Goal: Information Seeking & Learning: Learn about a topic

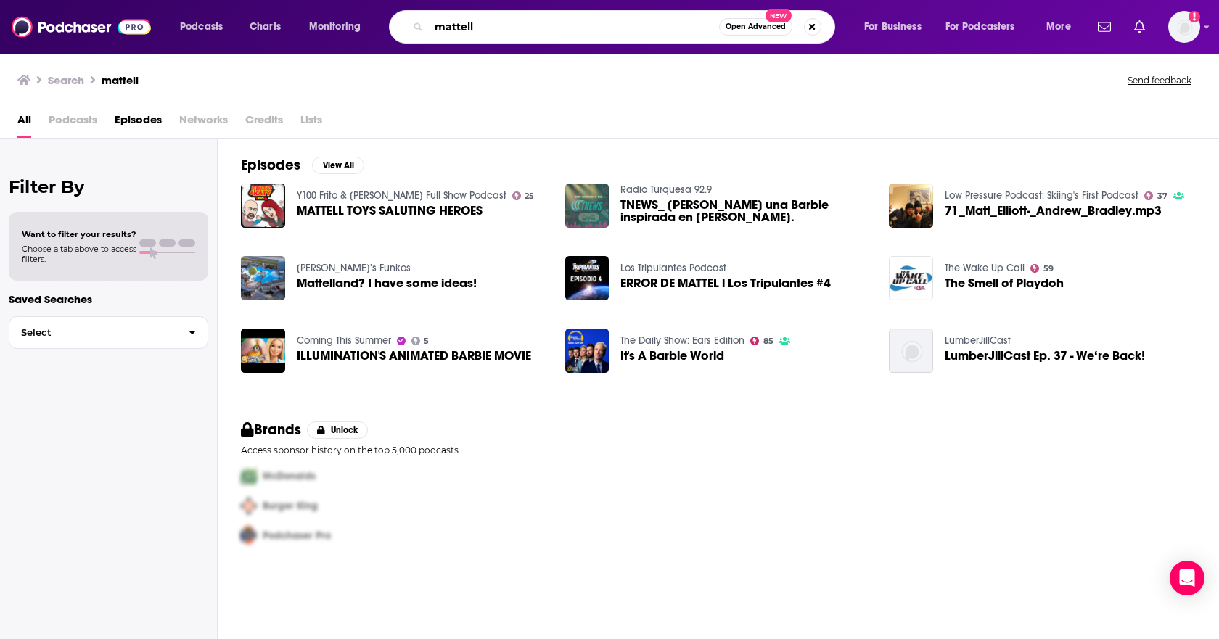
click at [512, 24] on input "mattell" at bounding box center [574, 26] width 290 height 23
click at [508, 24] on input "mattell" at bounding box center [574, 26] width 290 height 23
click at [491, 30] on input "mattell" at bounding box center [574, 26] width 290 height 23
click at [636, 22] on input "mattell" at bounding box center [574, 26] width 290 height 23
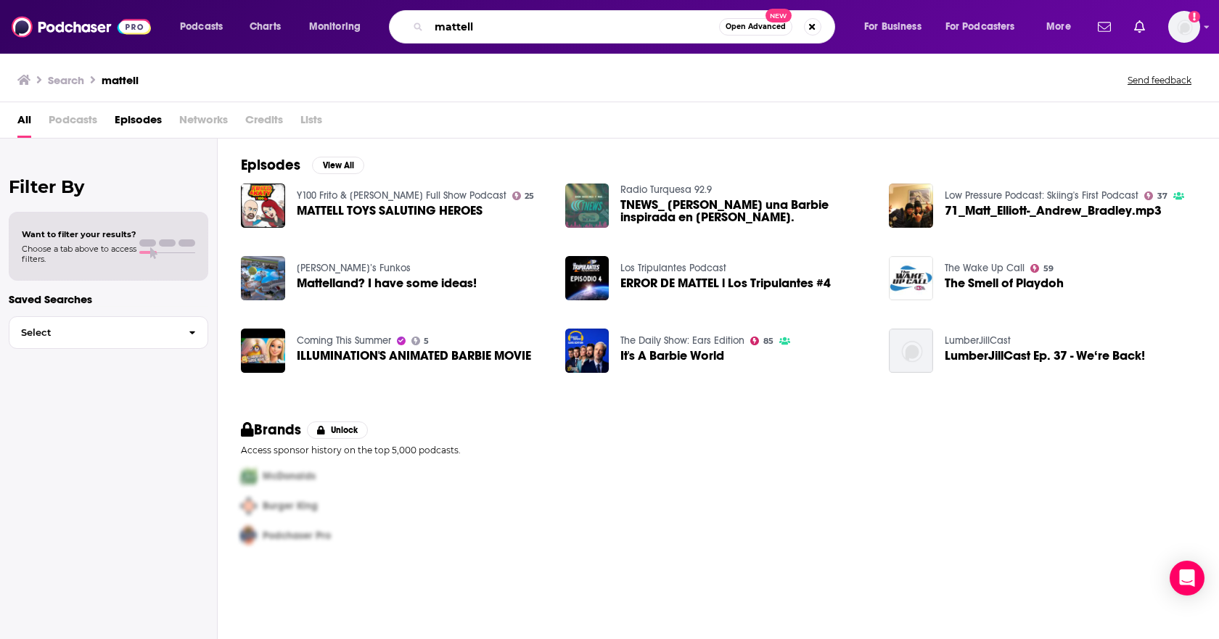
click at [636, 22] on input "mattell" at bounding box center [574, 26] width 290 height 23
click at [470, 22] on input "mattell" at bounding box center [574, 26] width 290 height 23
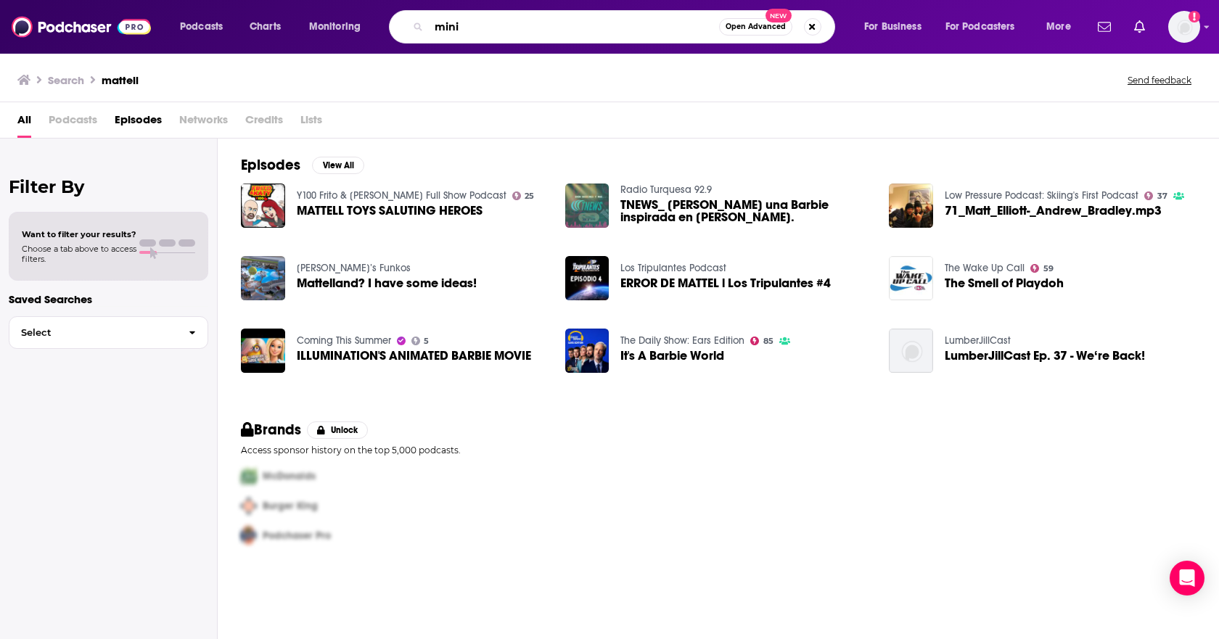
click at [469, 22] on input "mini" at bounding box center [574, 26] width 290 height 23
paste input "Video reading from Replace Me for TANK TV"
type input "the minimalists"
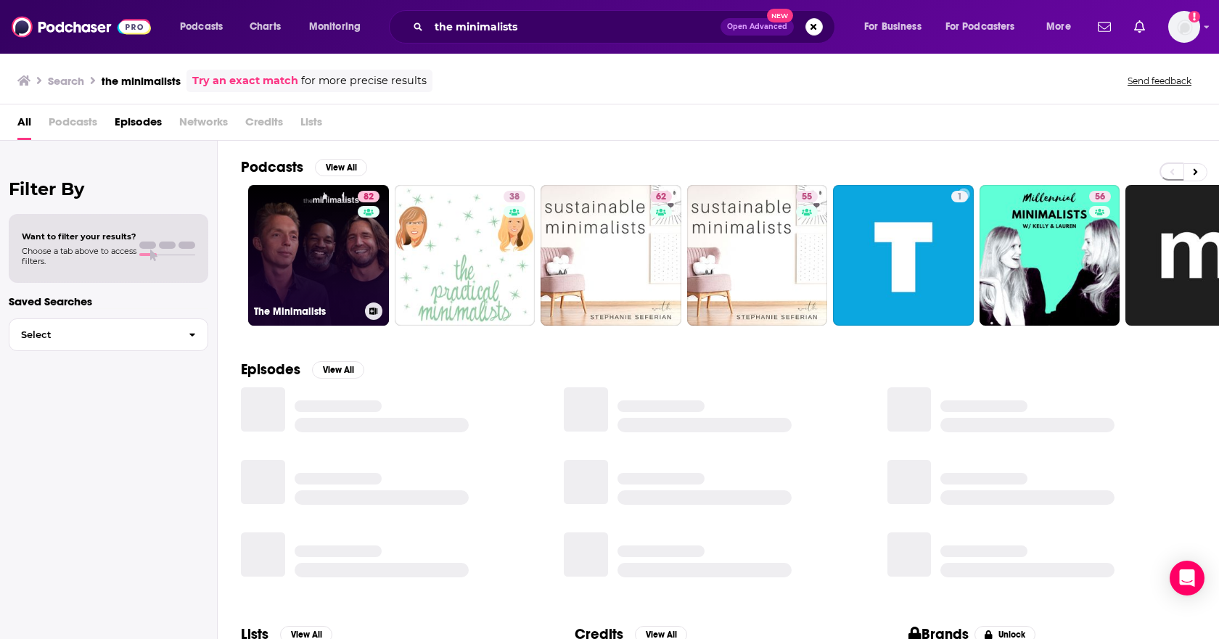
click at [278, 284] on link "82 The Minimalists" at bounding box center [318, 255] width 141 height 141
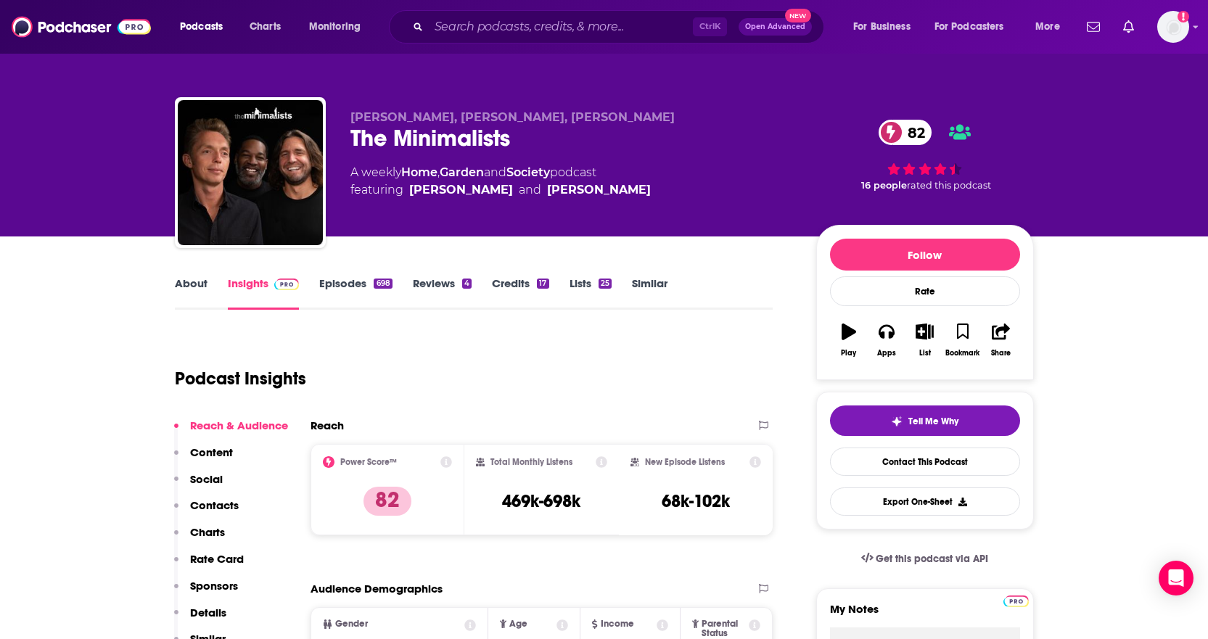
click at [348, 337] on div "Podcast Insights" at bounding box center [468, 370] width 587 height 74
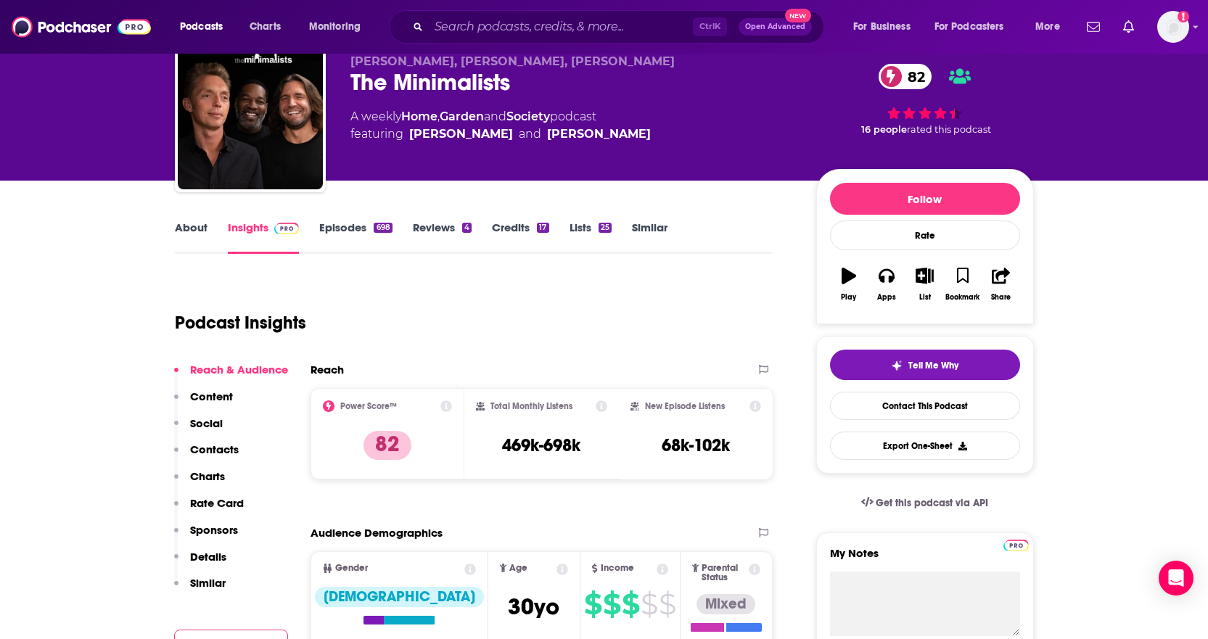
scroll to position [44, 0]
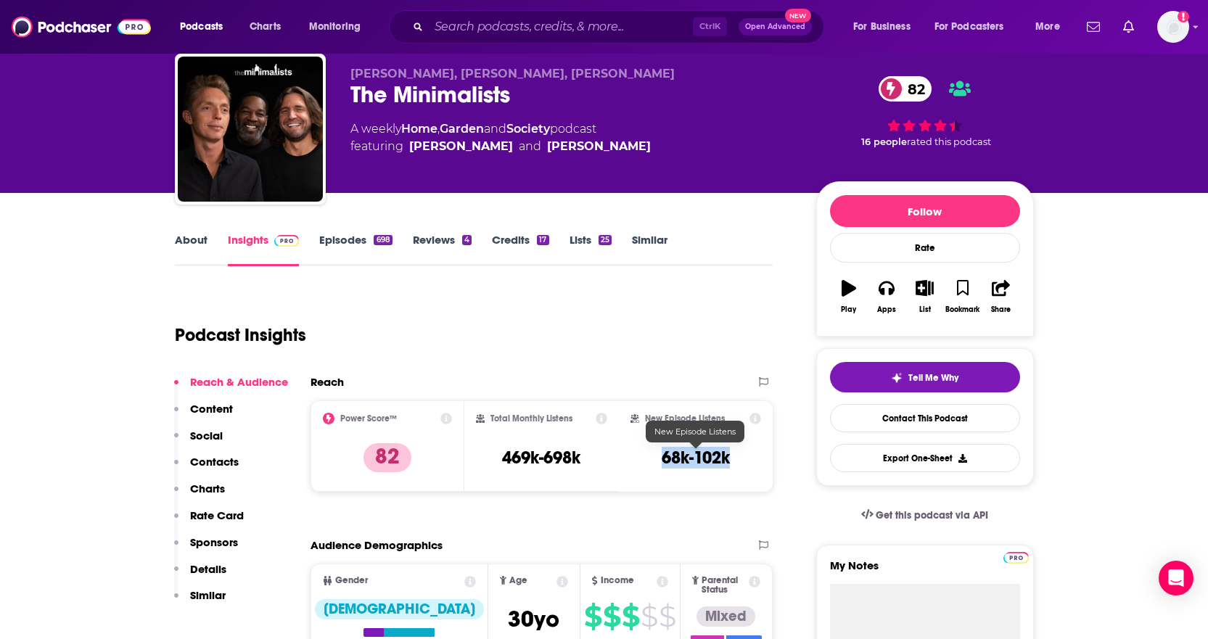
drag, startPoint x: 733, startPoint y: 458, endPoint x: 663, endPoint y: 467, distance: 71.0
click at [663, 467] on div "New Episode Listens 68k-102k" at bounding box center [696, 446] width 131 height 67
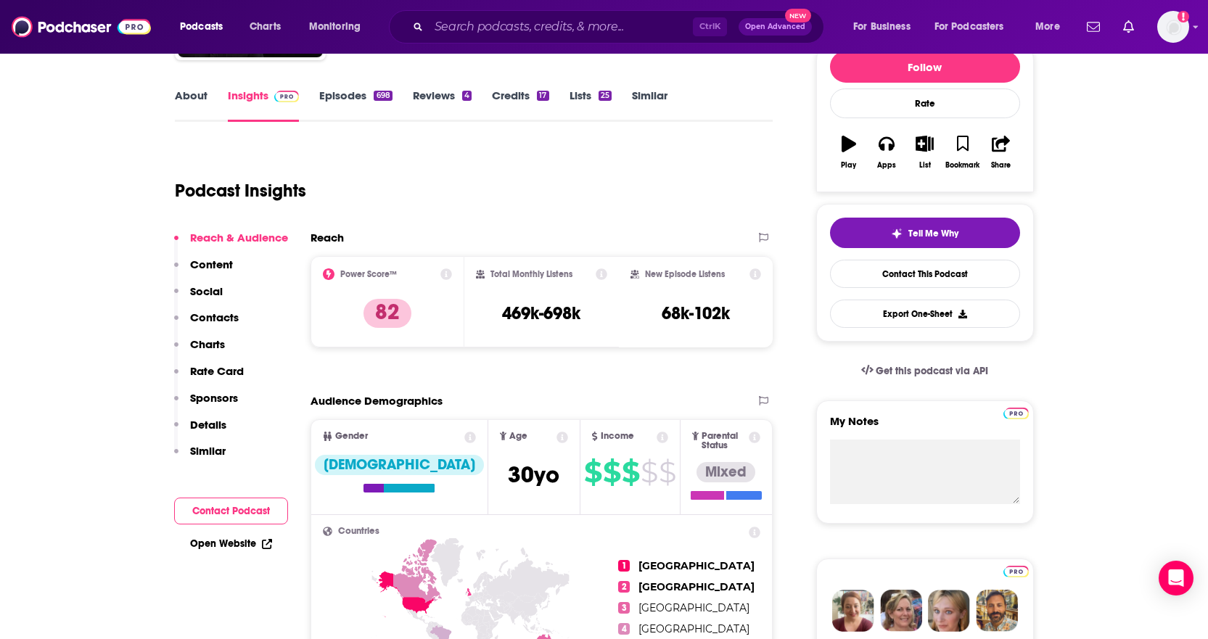
scroll to position [138, 0]
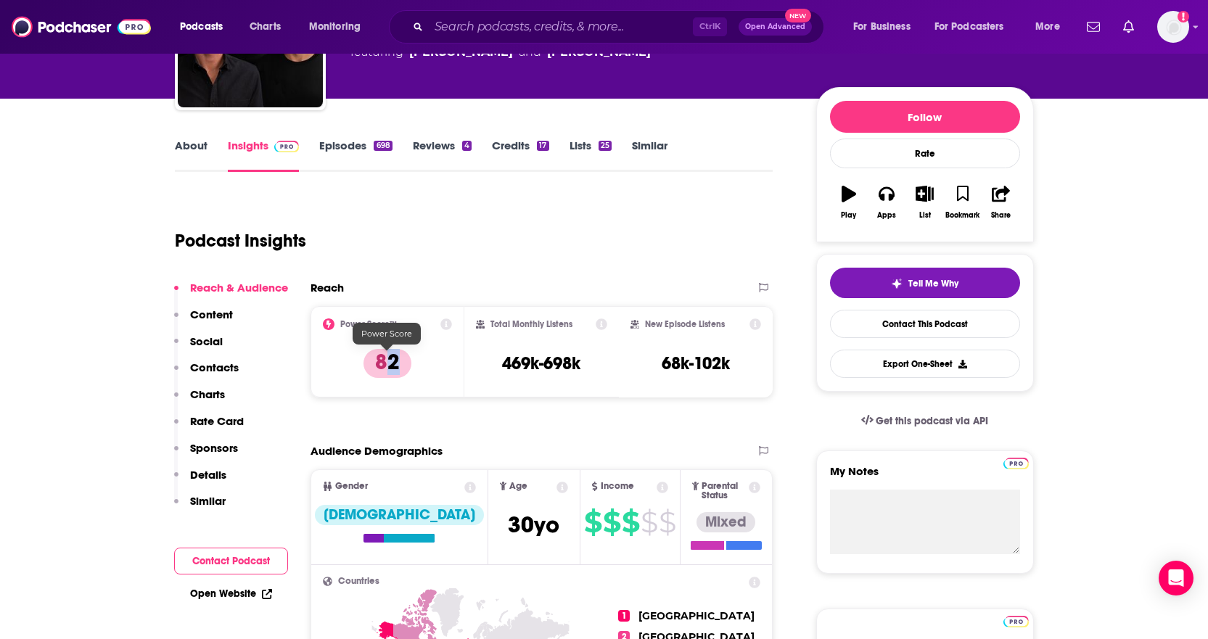
drag, startPoint x: 390, startPoint y: 366, endPoint x: 406, endPoint y: 364, distance: 16.1
click at [406, 364] on p "82" at bounding box center [388, 363] width 48 height 29
click at [431, 409] on div "Reach Power Score™ 82 Total Monthly Listens 469k-698k New Episode Listens 68k-1…" at bounding box center [542, 345] width 463 height 128
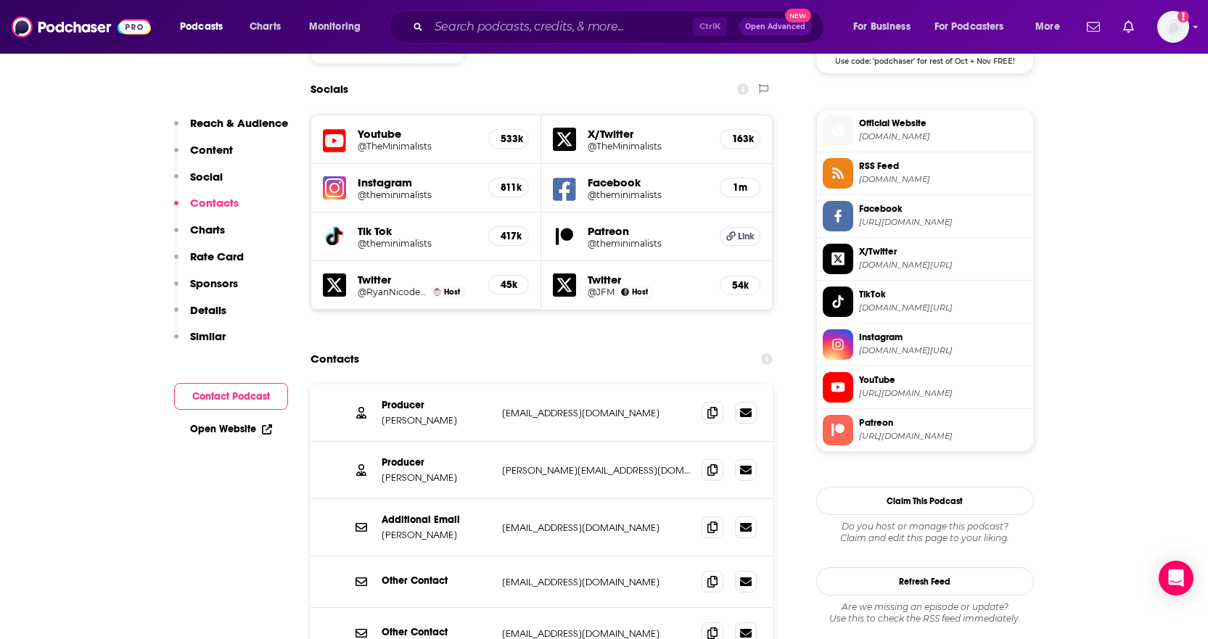
scroll to position [1285, 0]
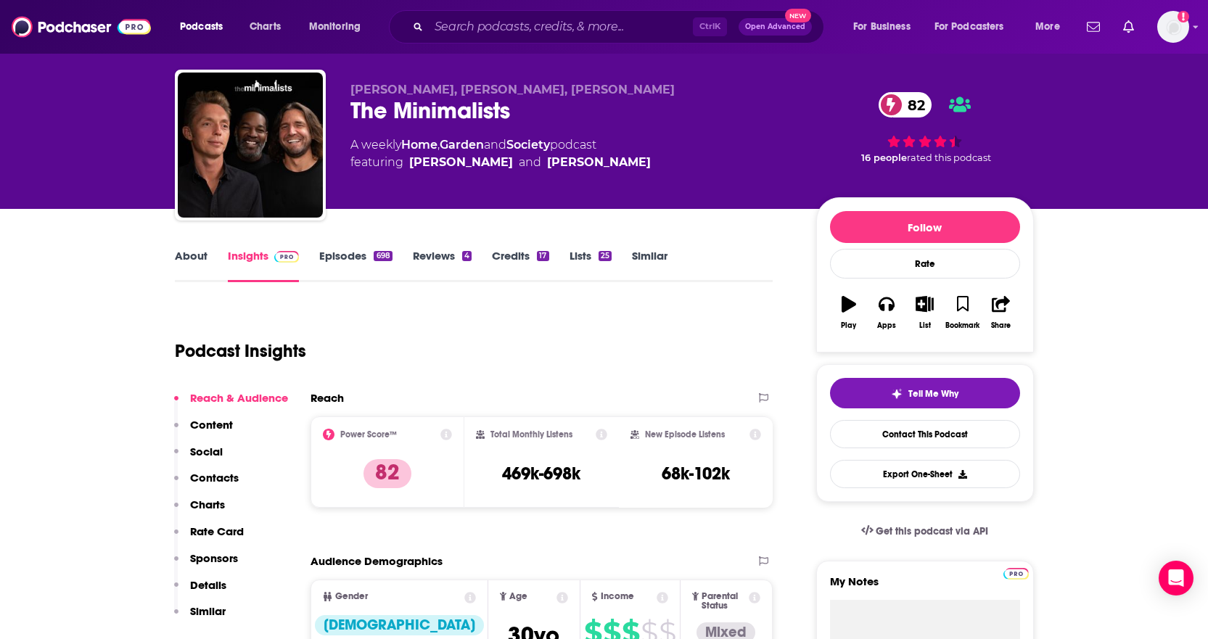
scroll to position [29, 0]
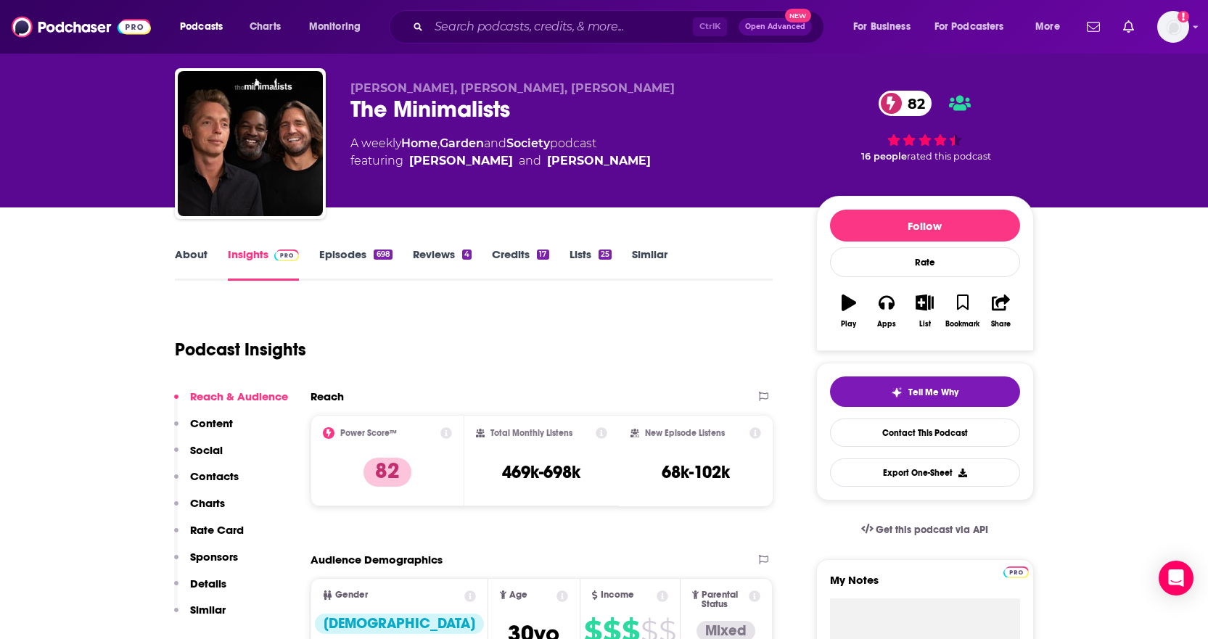
click at [196, 250] on link "About" at bounding box center [191, 263] width 33 height 33
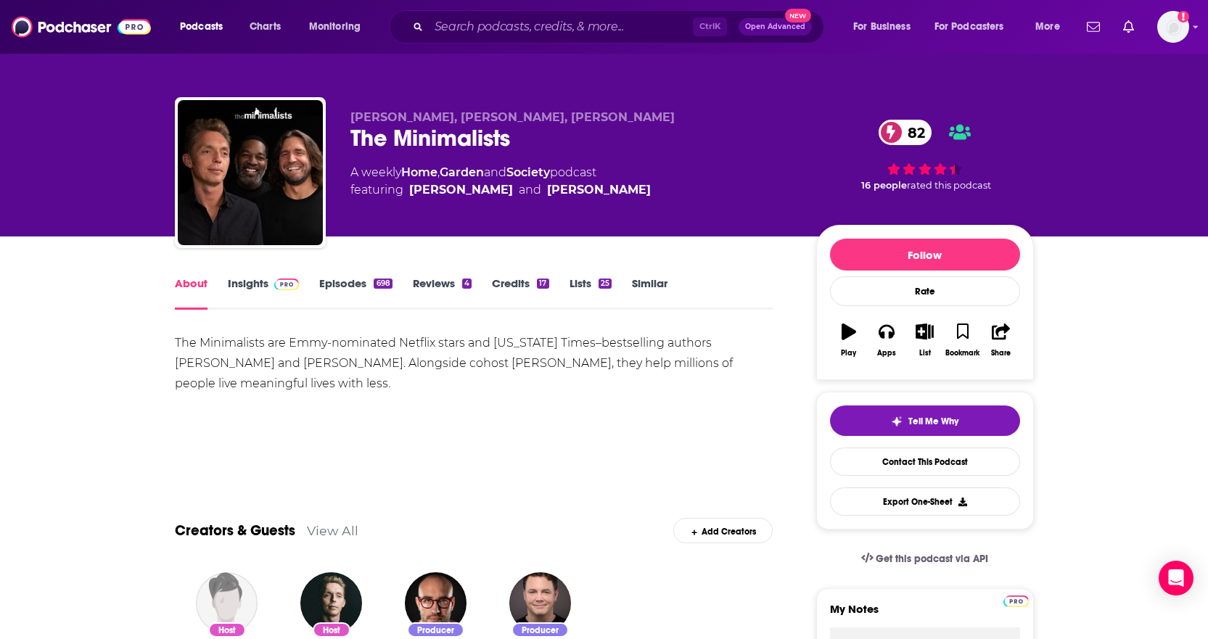
click at [336, 280] on link "Episodes 698" at bounding box center [355, 293] width 73 height 33
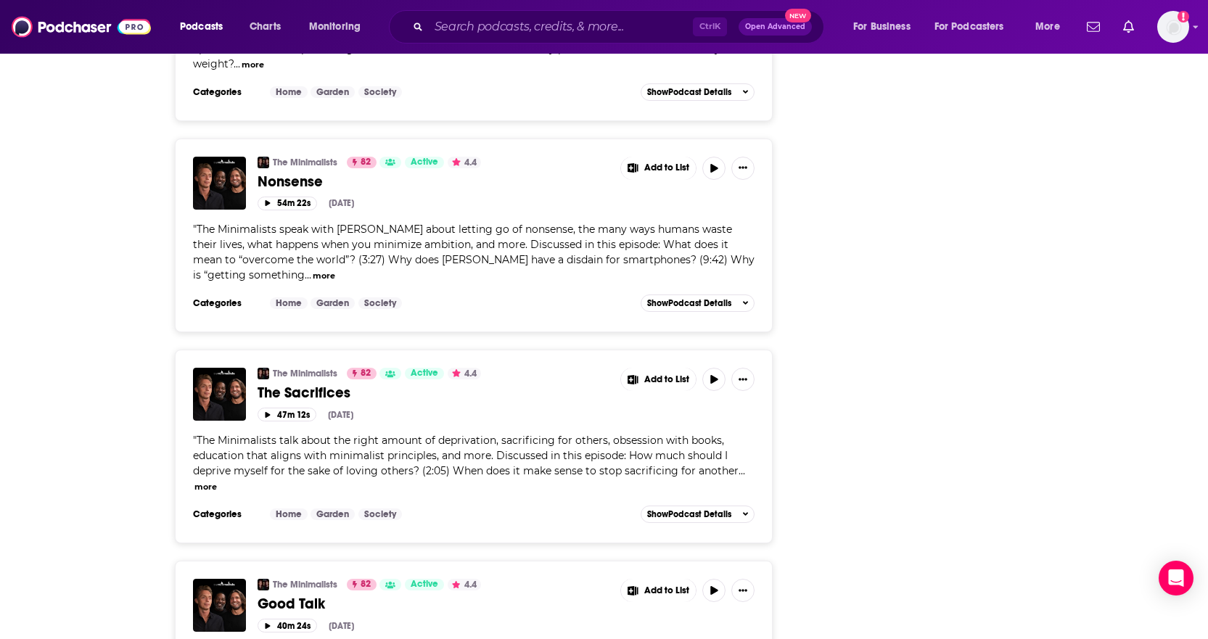
scroll to position [2555, 0]
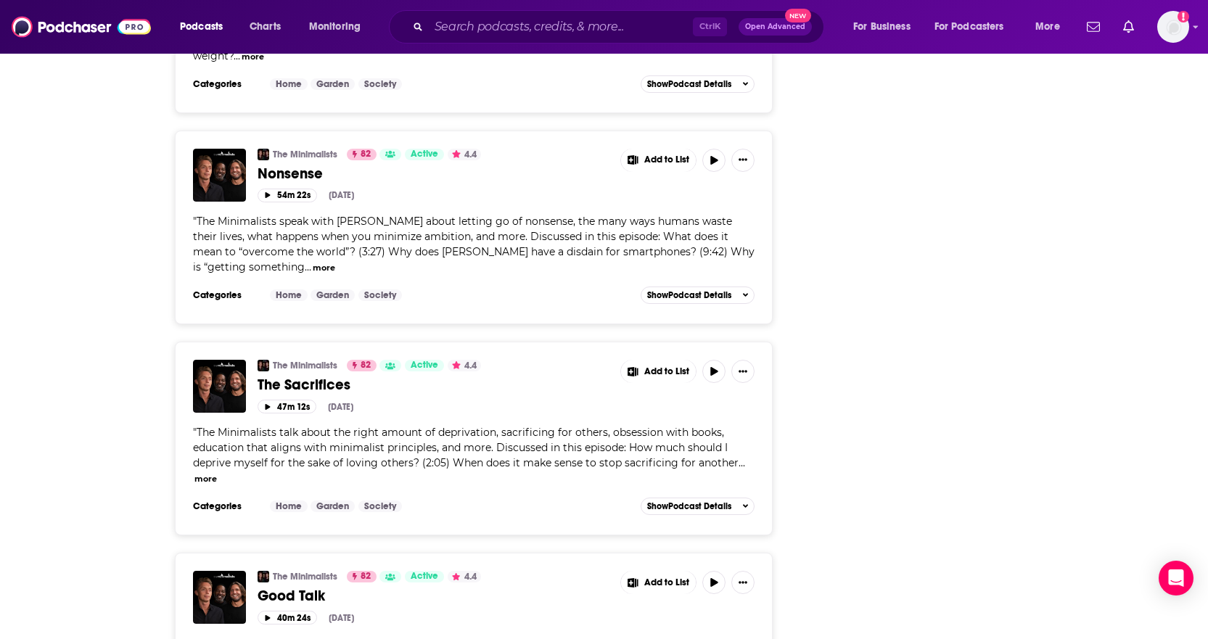
click at [446, 40] on div "Ctrl K Open Advanced New" at bounding box center [606, 26] width 435 height 33
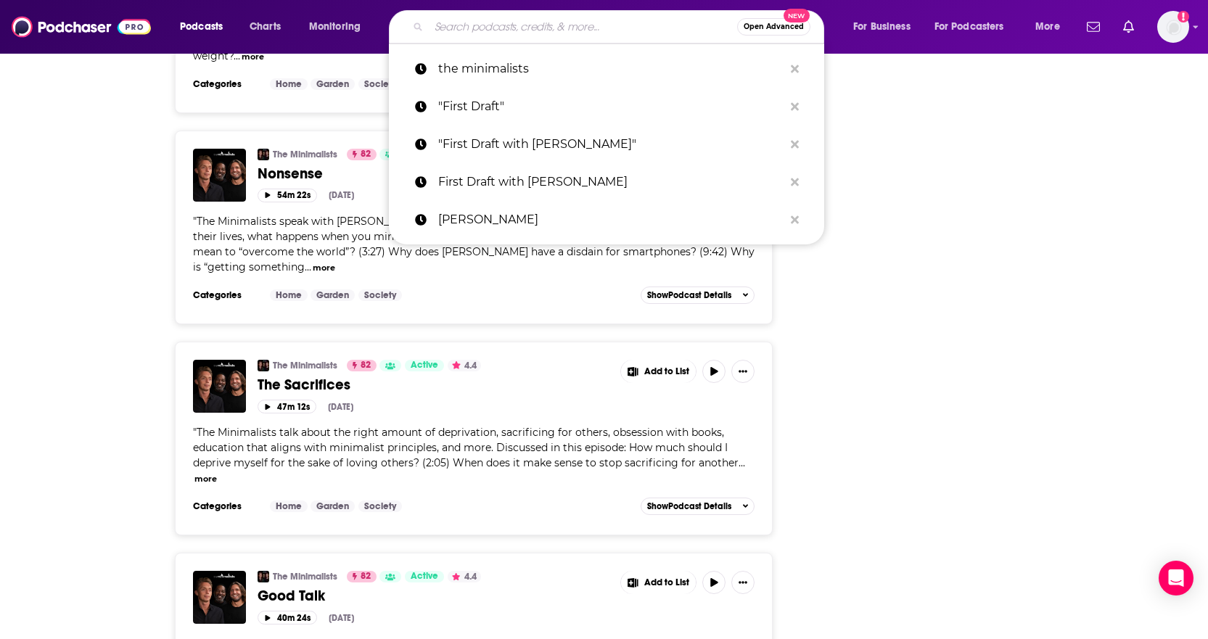
click at [451, 34] on input "Search podcasts, credits, & more..." at bounding box center [583, 26] width 308 height 23
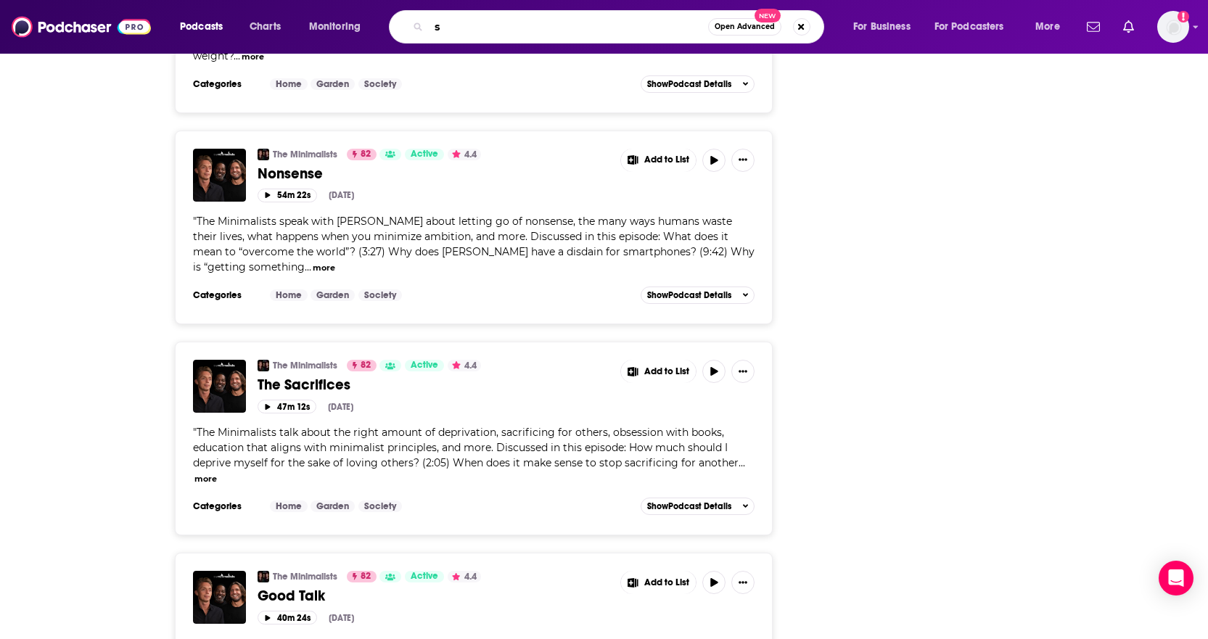
click at [451, 34] on input "s" at bounding box center [568, 26] width 279 height 23
type input "study hall"
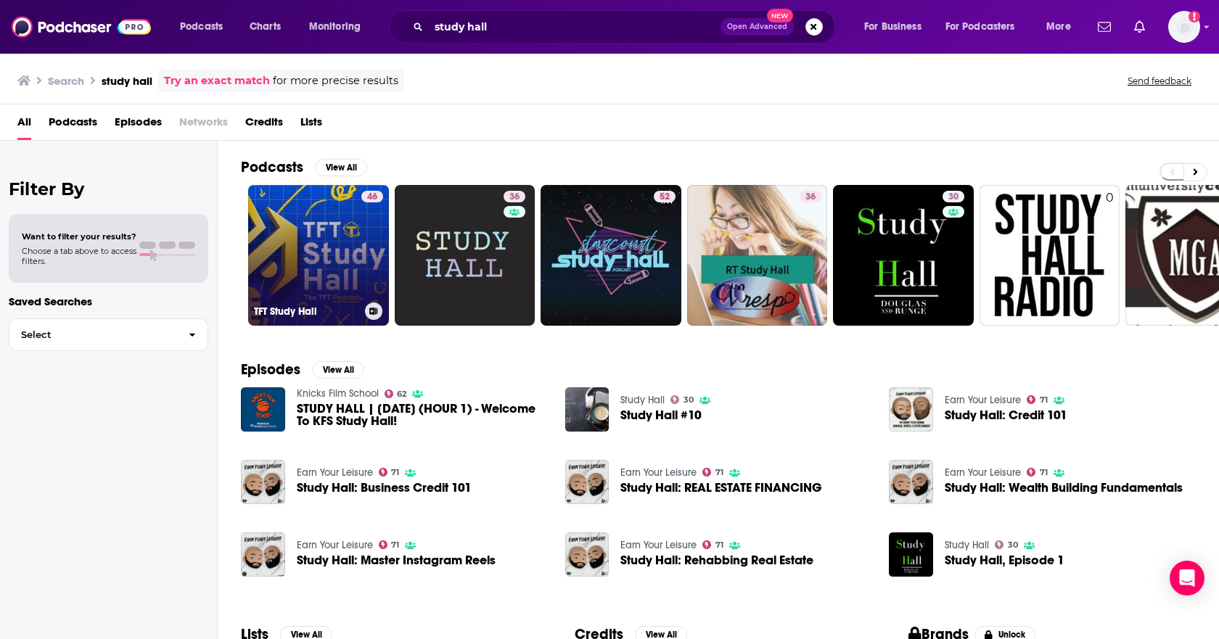
click at [348, 268] on link "46 TFT Study Hall" at bounding box center [318, 255] width 141 height 141
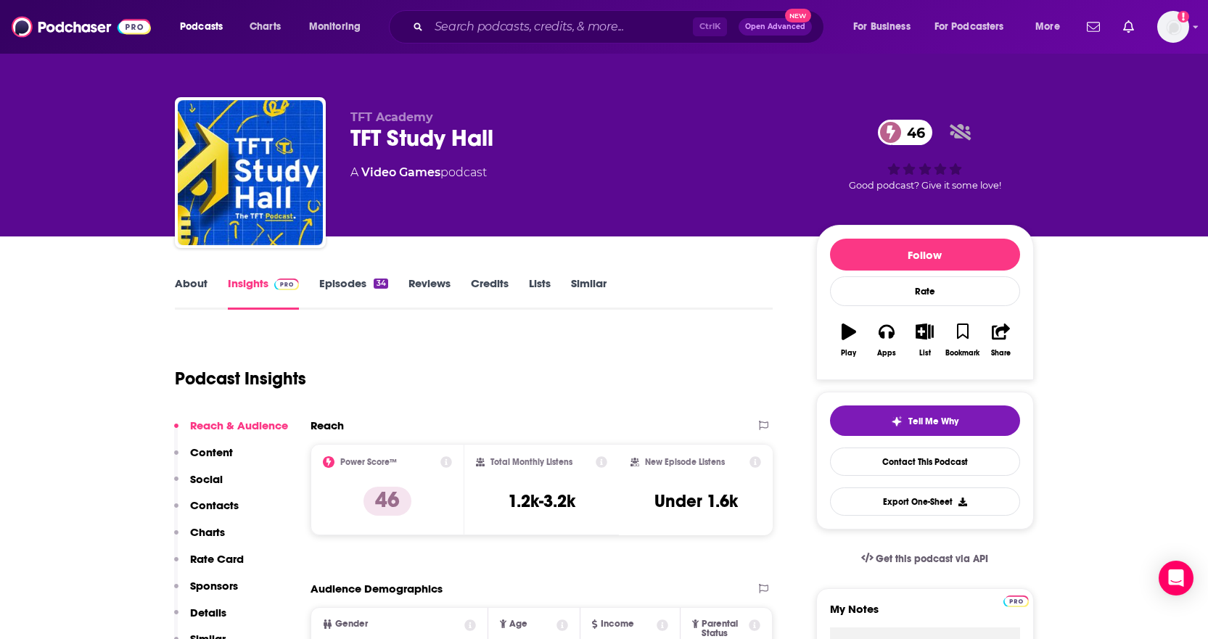
click at [202, 294] on link "About" at bounding box center [191, 293] width 33 height 33
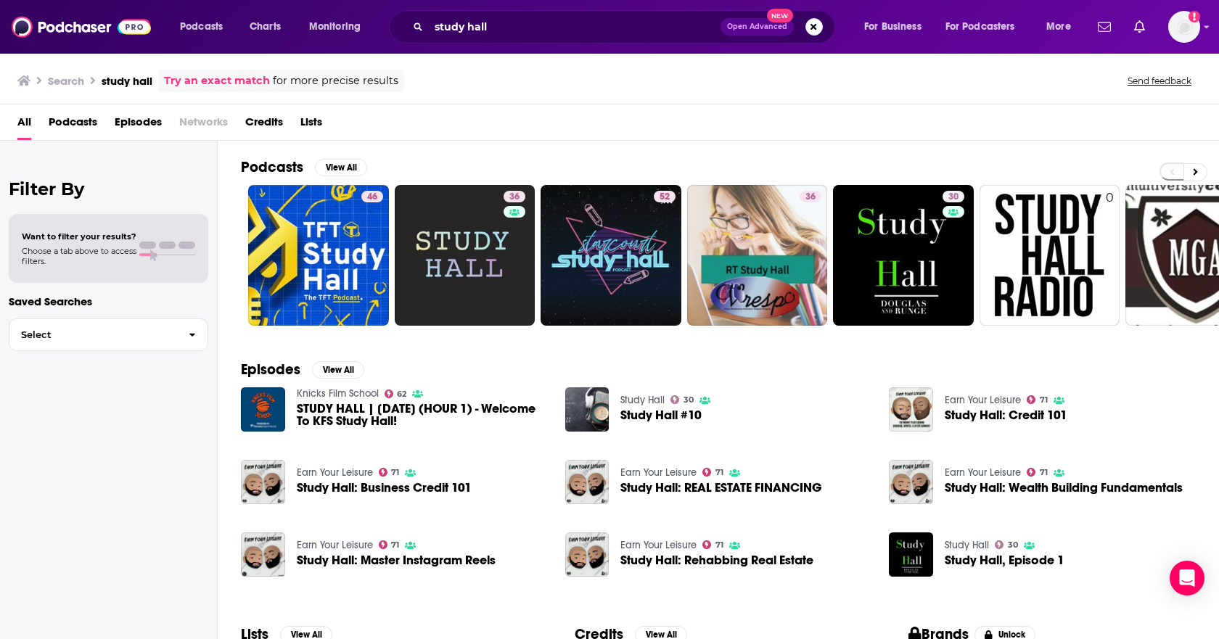
click at [426, 27] on div "study hall Open Advanced New" at bounding box center [612, 26] width 446 height 33
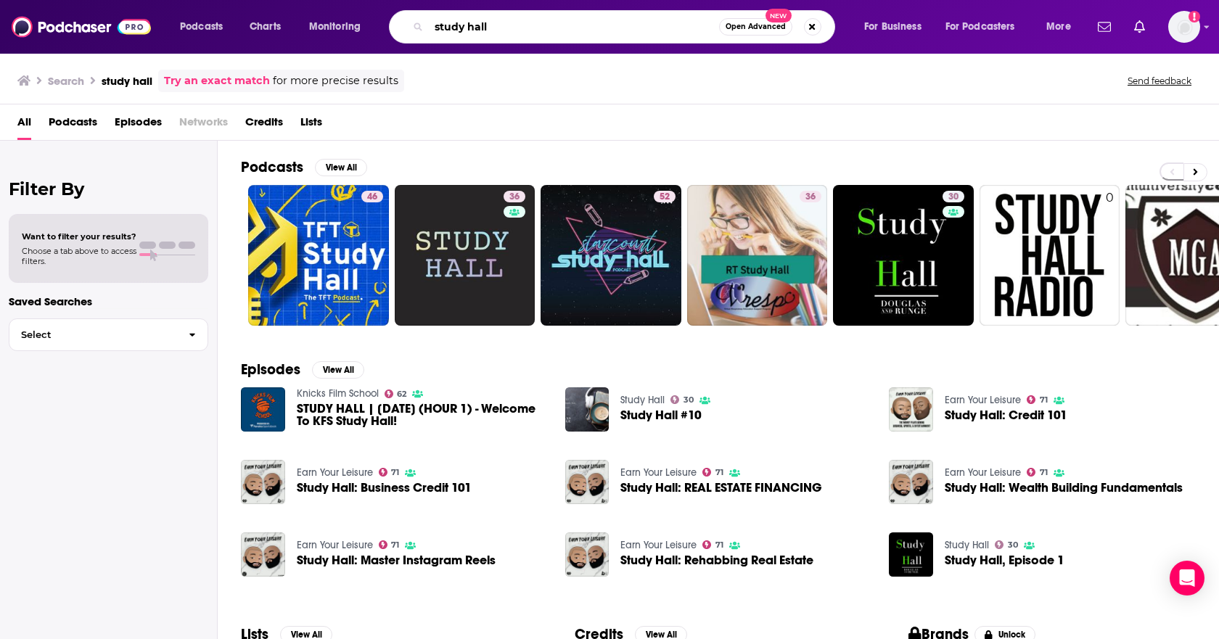
click at [431, 26] on input "study hall" at bounding box center [574, 26] width 290 height 23
type input "the study hall"
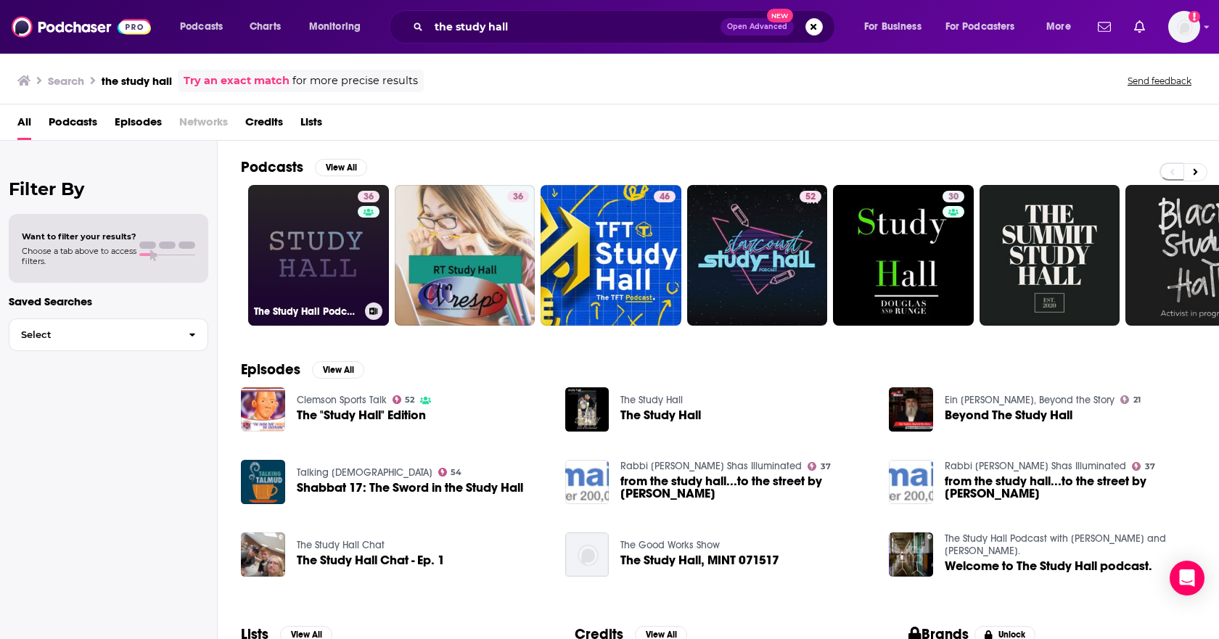
click at [337, 253] on link "36 The Study Hall Podcast" at bounding box center [318, 255] width 141 height 141
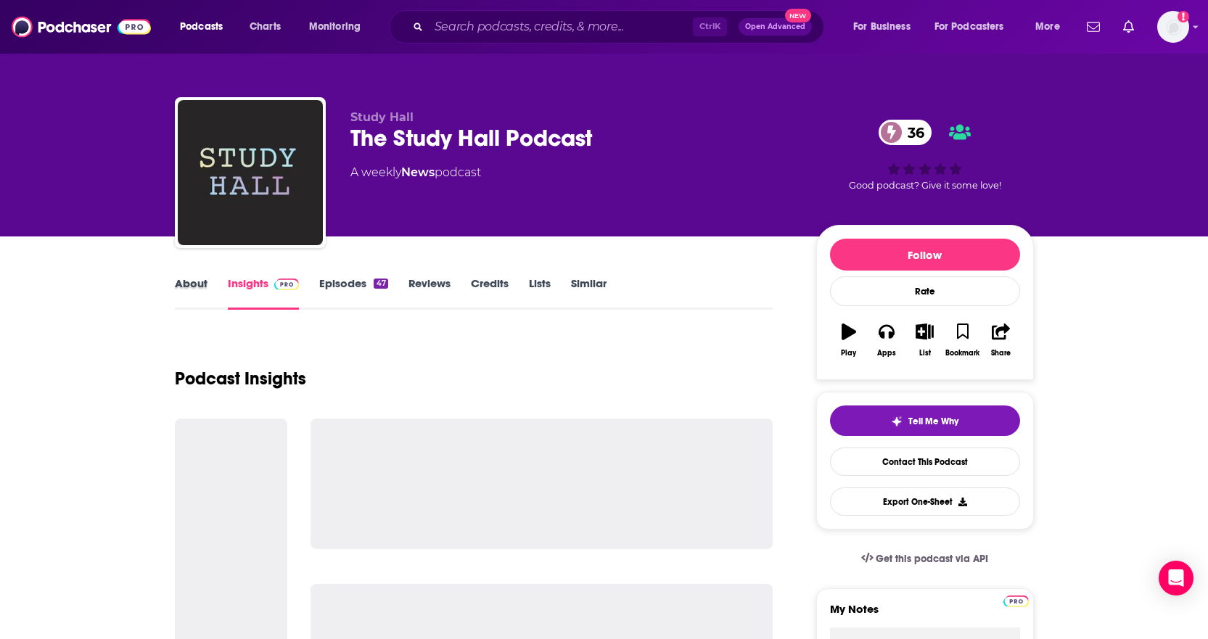
click at [211, 279] on div "About" at bounding box center [201, 293] width 53 height 33
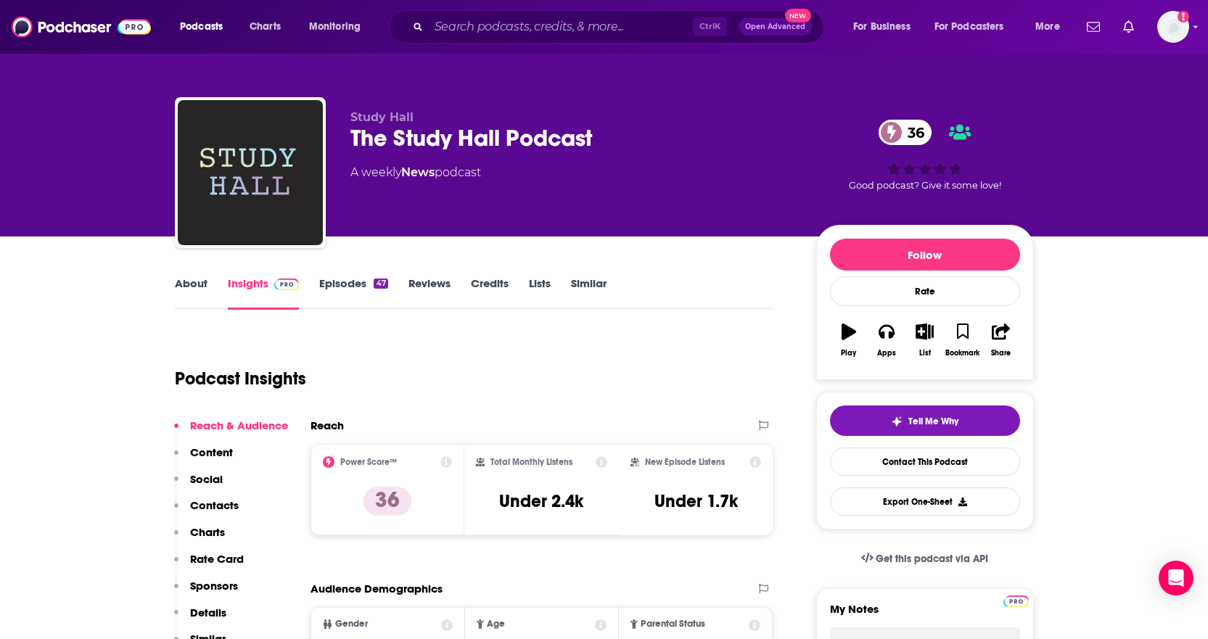
click at [198, 287] on link "About" at bounding box center [191, 293] width 33 height 33
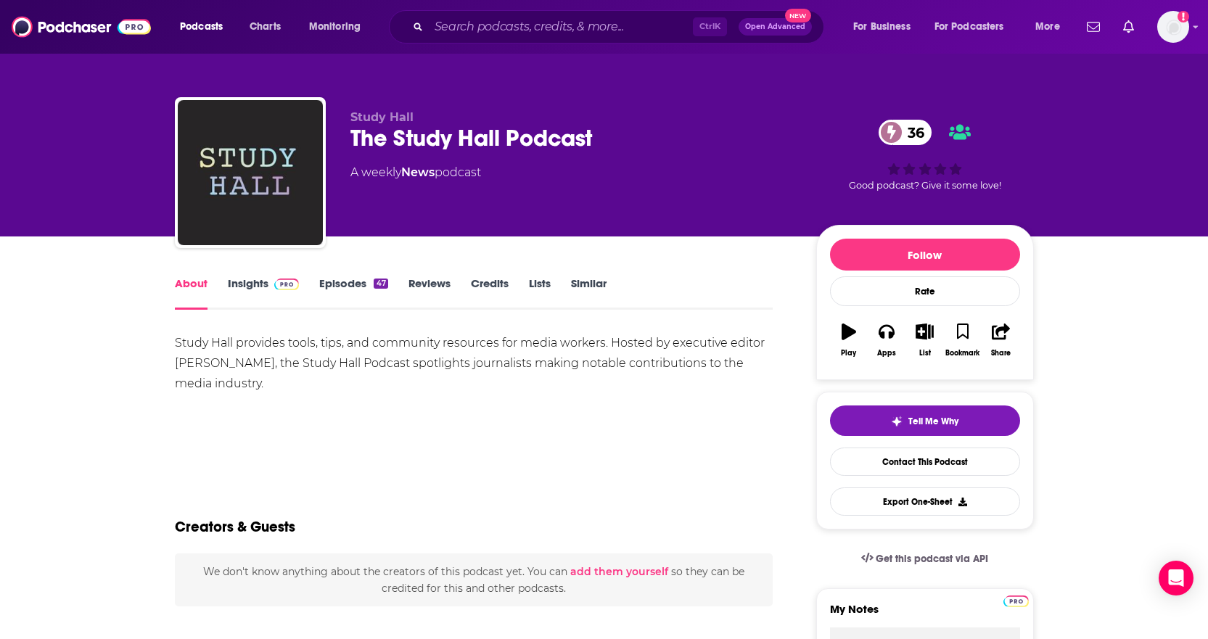
click at [332, 290] on link "Episodes 47" at bounding box center [353, 293] width 68 height 33
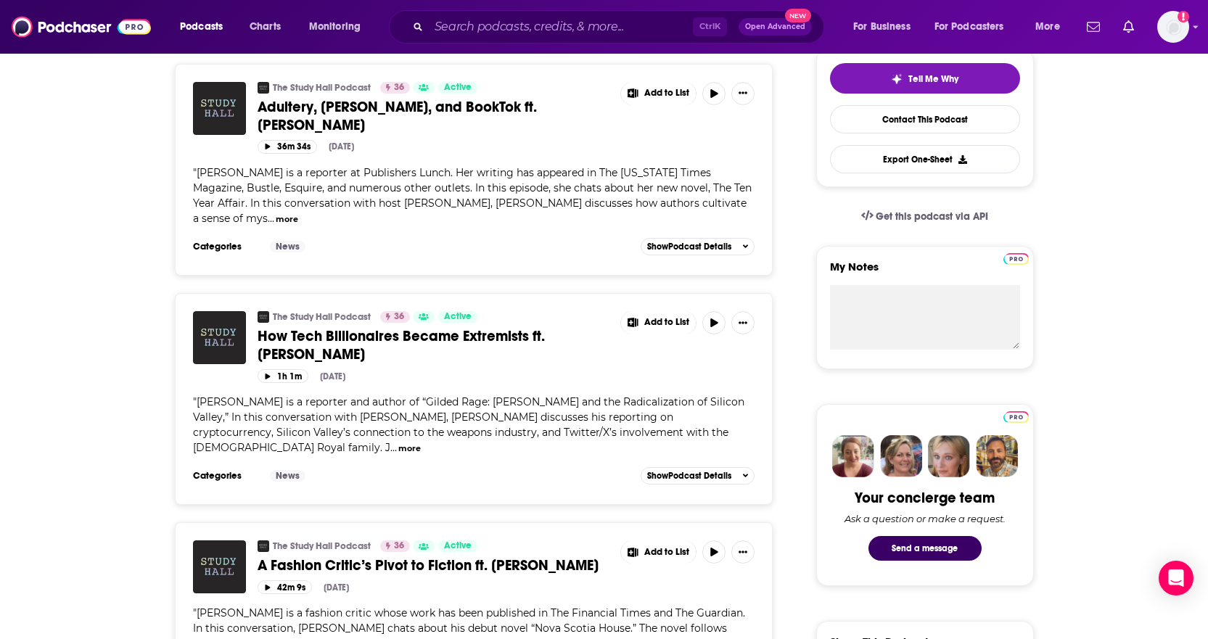
scroll to position [348, 0]
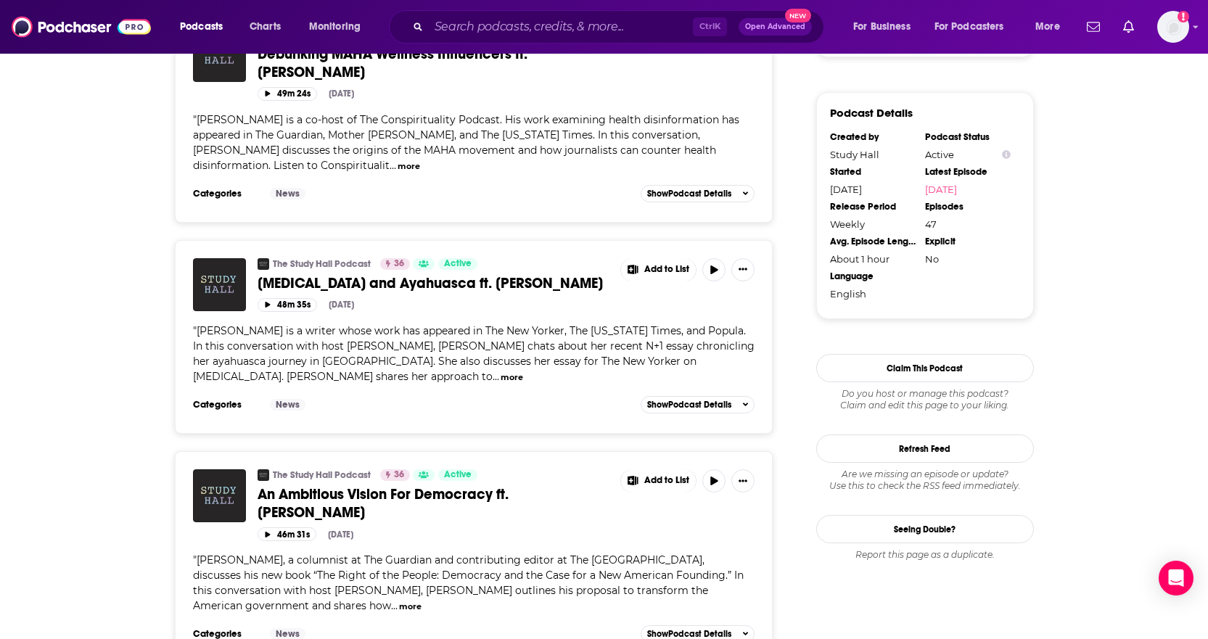
scroll to position [1306, 0]
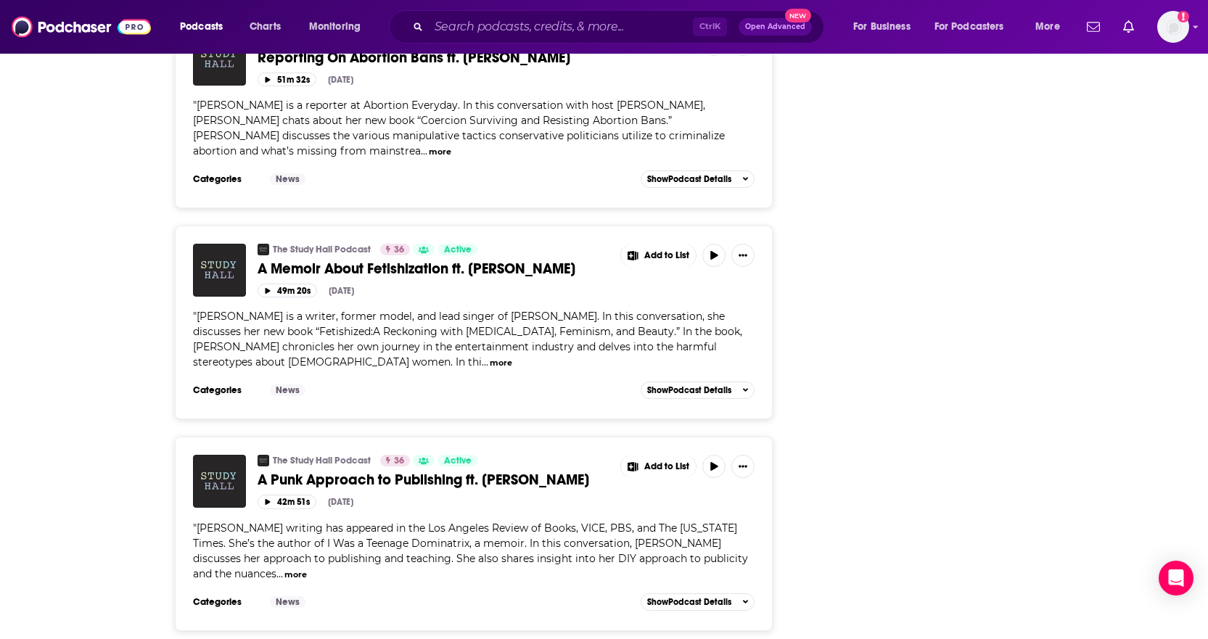
scroll to position [1945, 0]
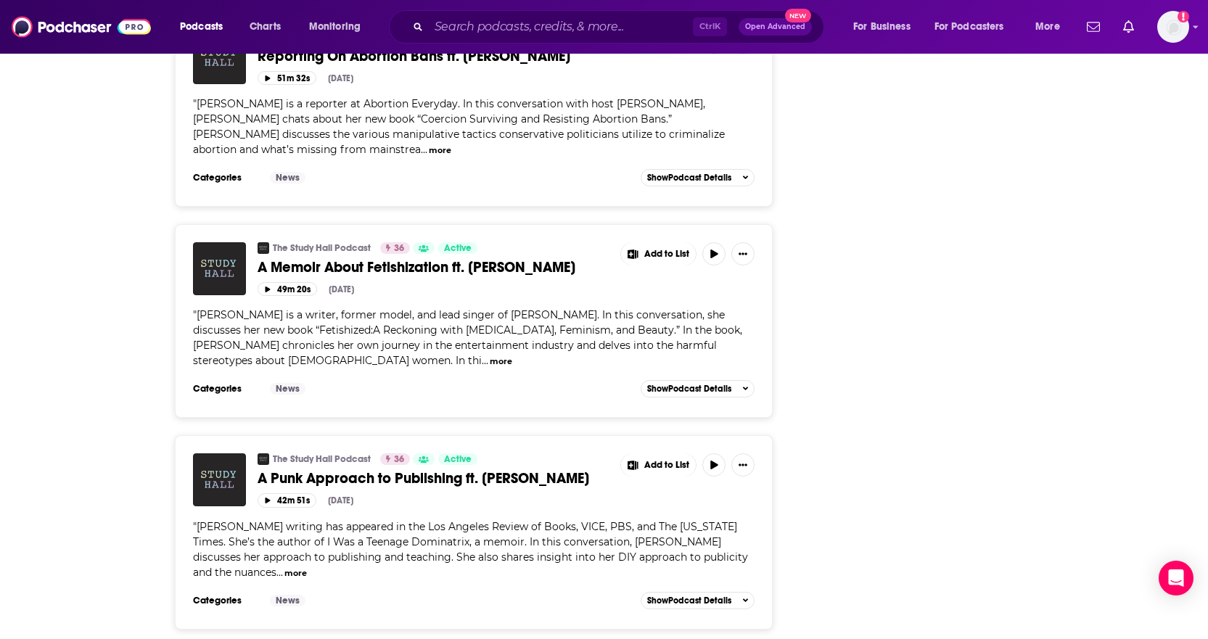
click at [490, 356] on button "more" at bounding box center [501, 362] width 22 height 12
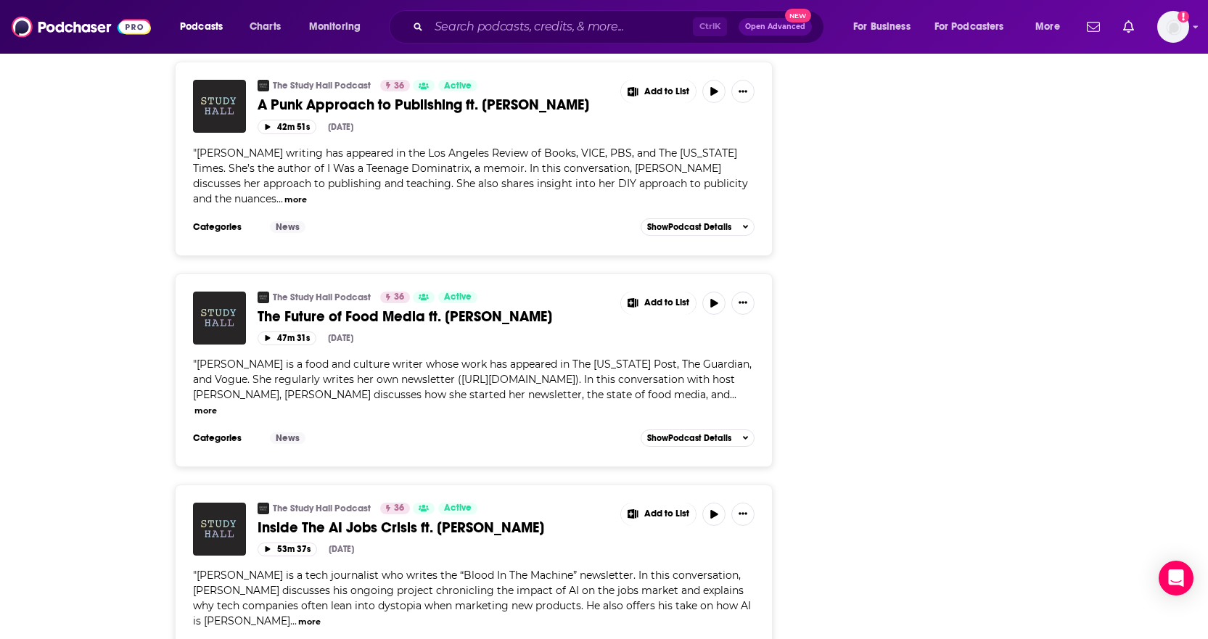
scroll to position [2351, 0]
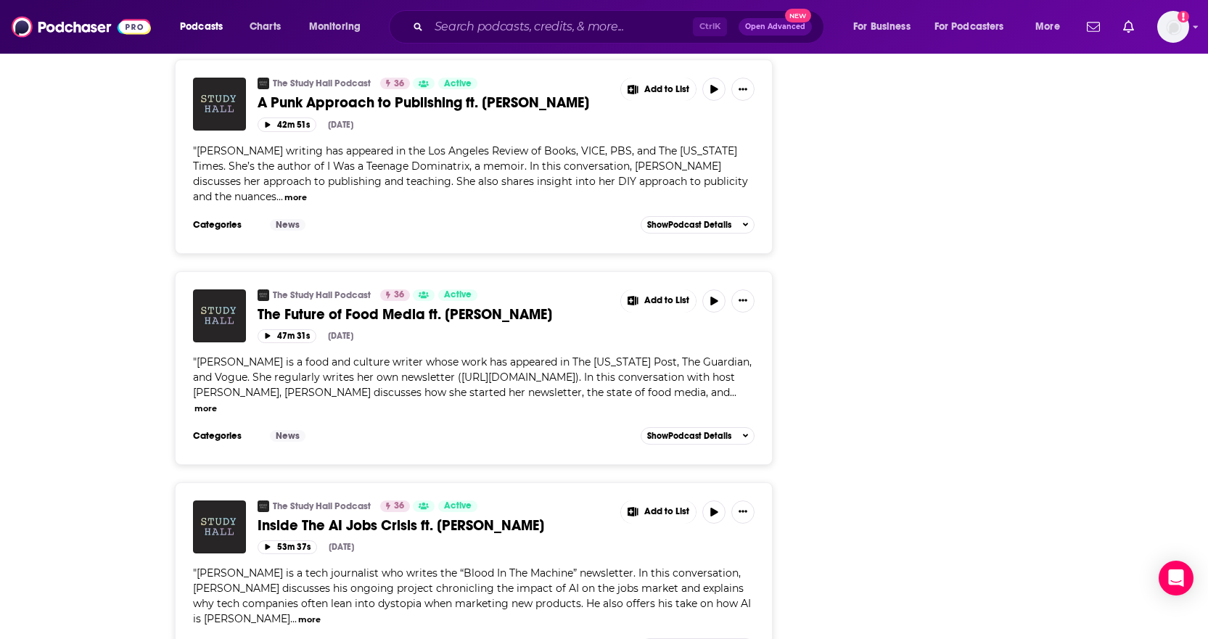
click at [202, 403] on button "more" at bounding box center [205, 409] width 22 height 12
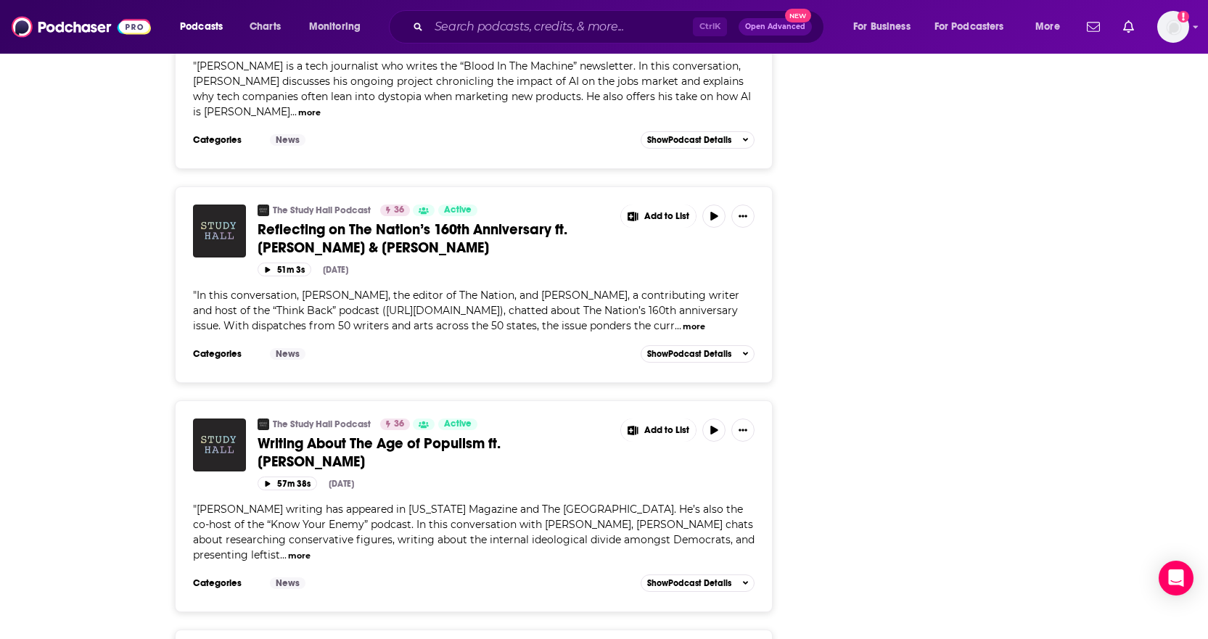
scroll to position [2961, 0]
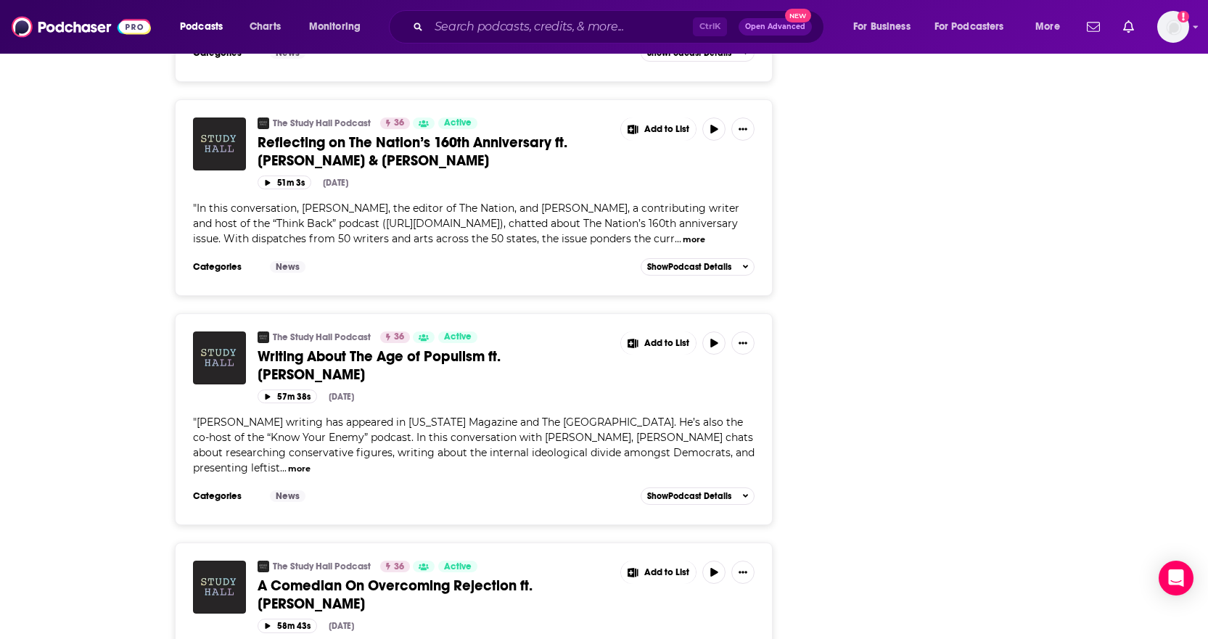
click at [288, 463] on button "more" at bounding box center [299, 469] width 22 height 12
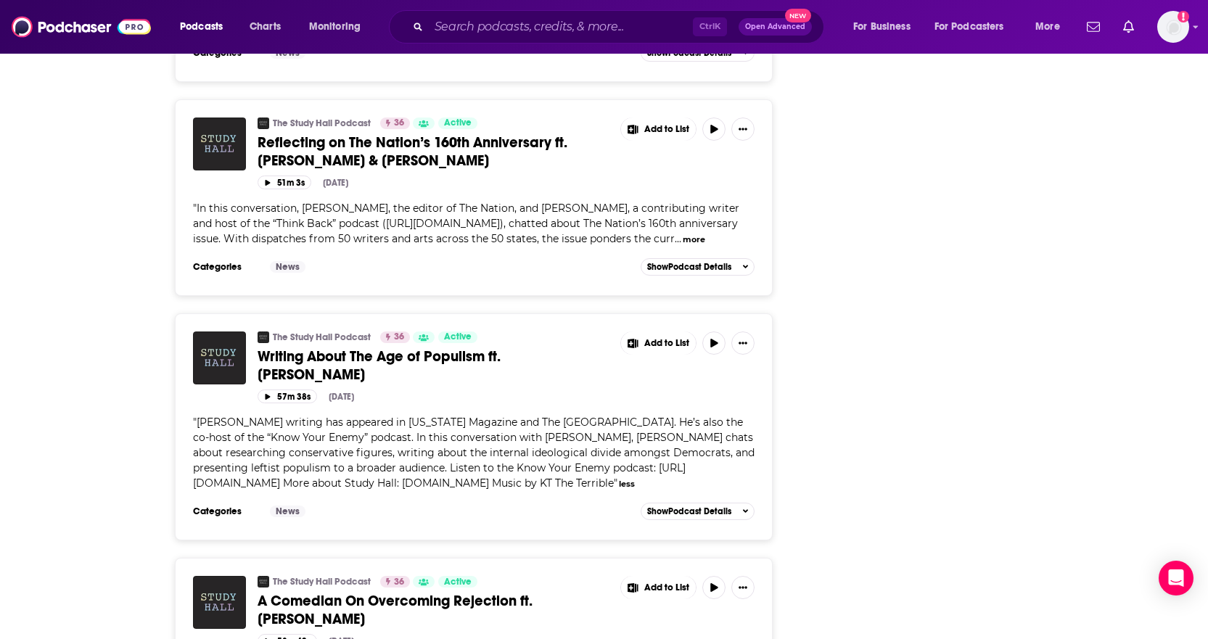
click at [900, 444] on div "Follow Rate Play Apps List Bookmark Share Tell Me Why Contact This Podcast Expo…" at bounding box center [925, 180] width 218 height 5832
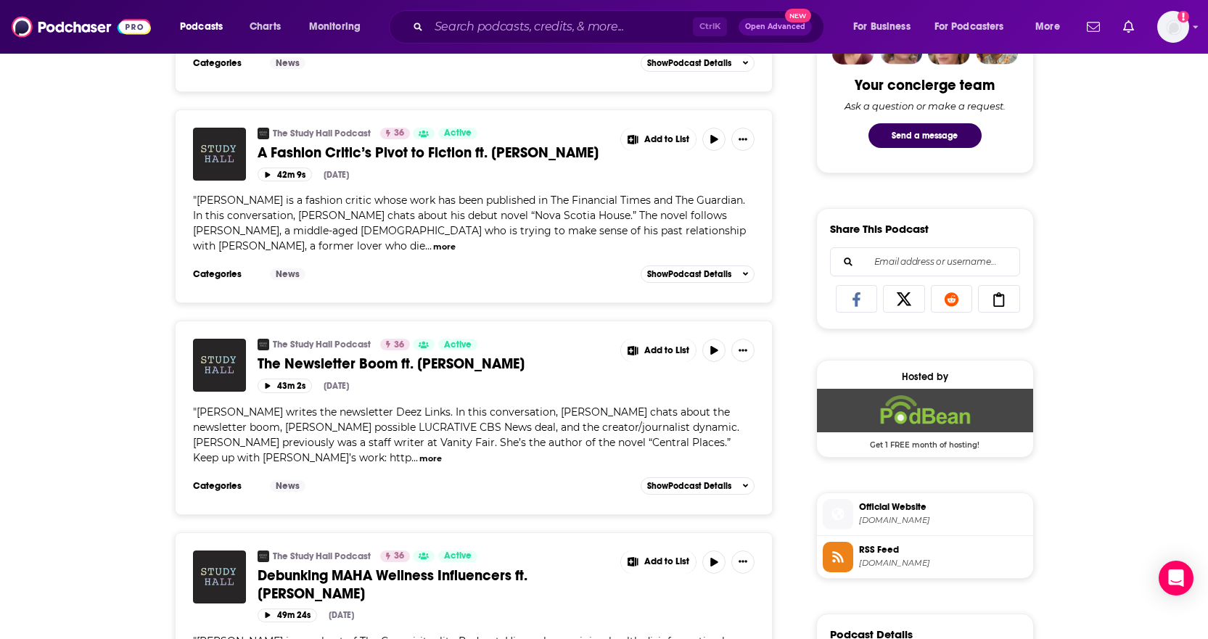
scroll to position [0, 0]
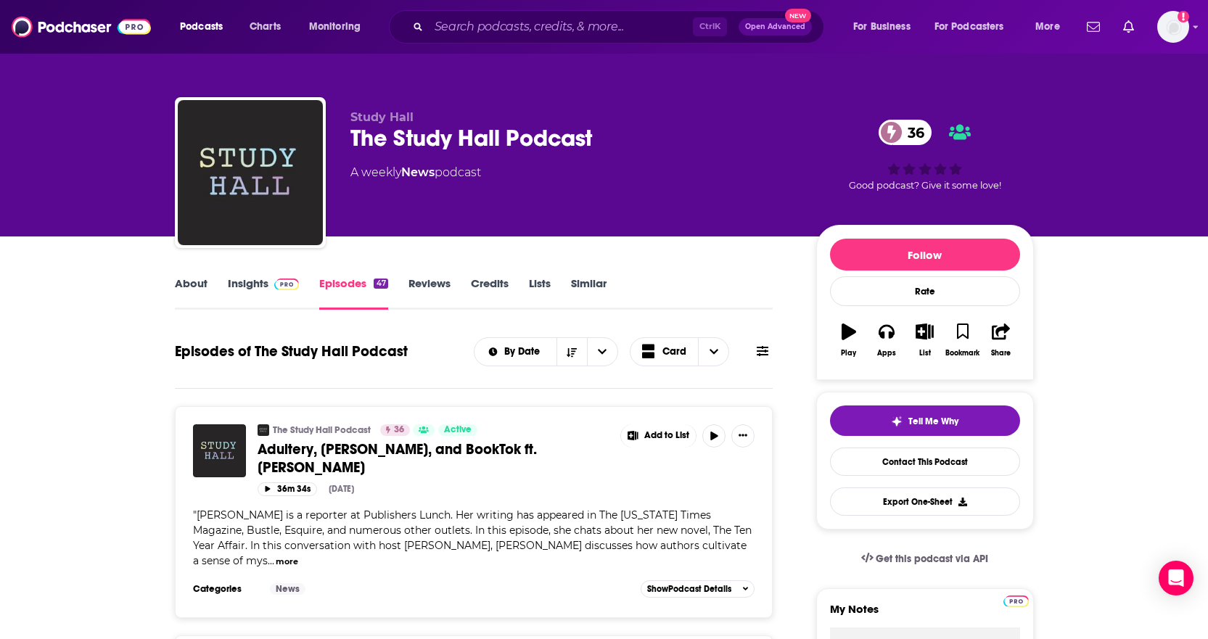
click at [264, 290] on link "Insights" at bounding box center [264, 293] width 72 height 33
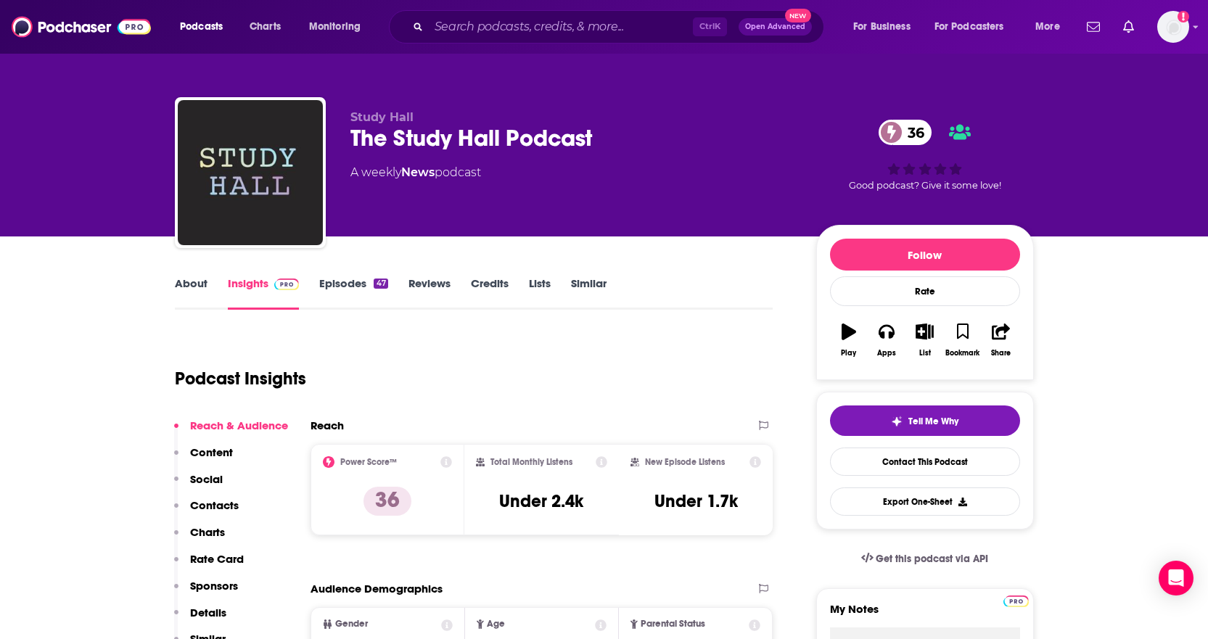
click at [560, 400] on div "Podcast Insights" at bounding box center [468, 370] width 587 height 74
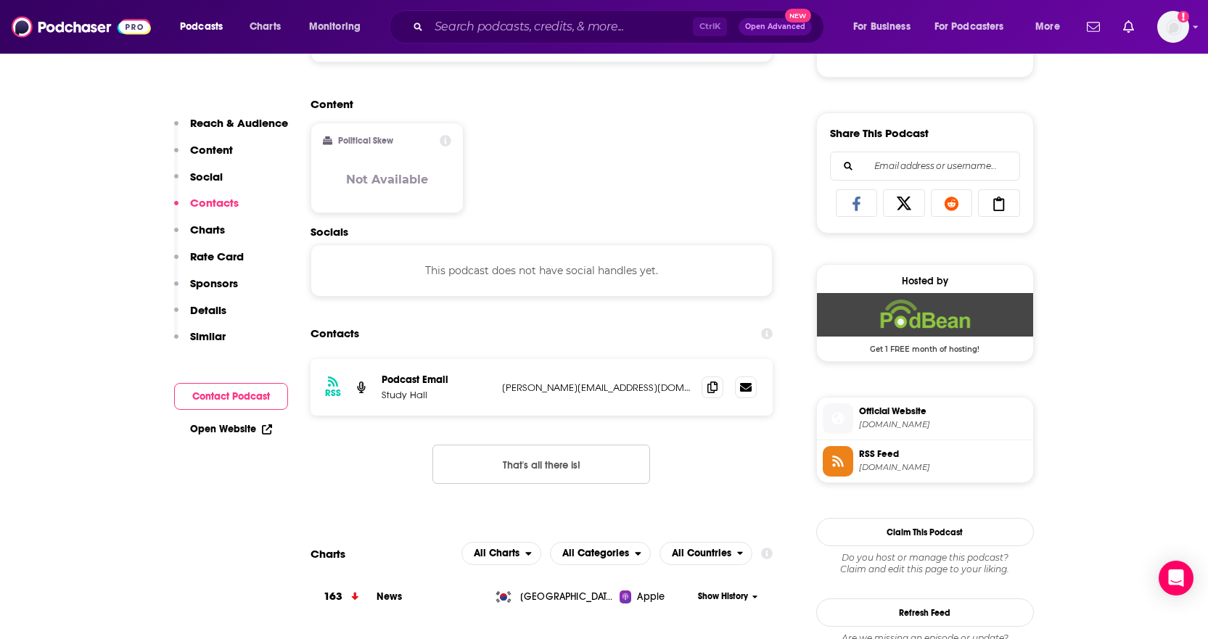
scroll to position [849, 0]
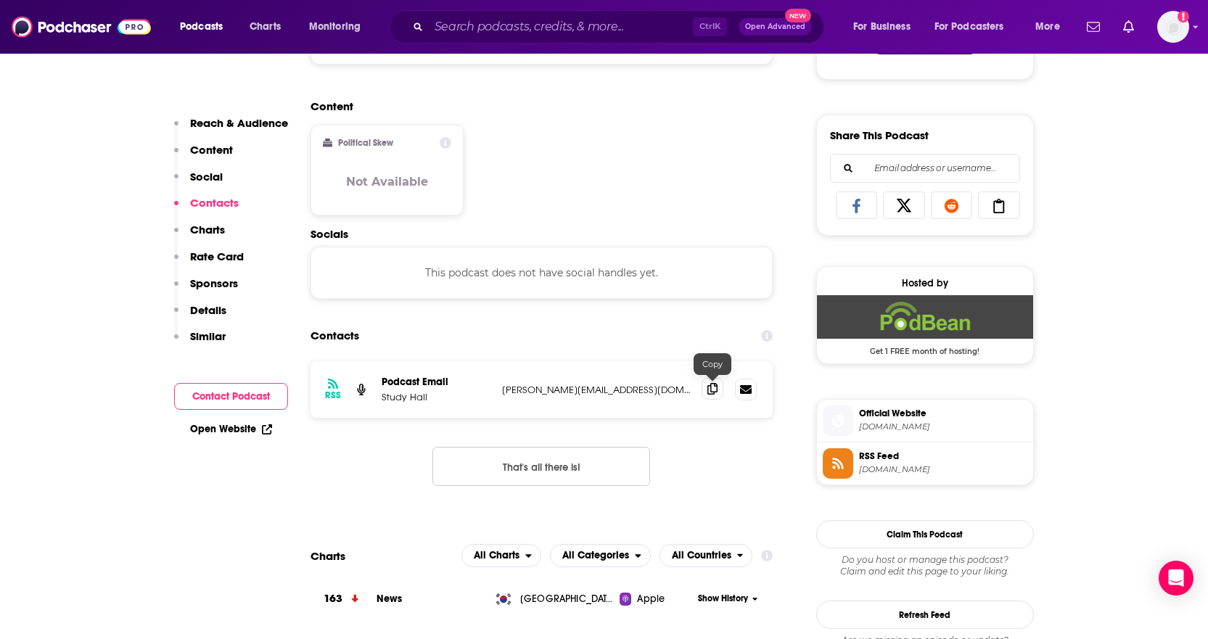
click at [712, 394] on icon at bounding box center [713, 389] width 10 height 12
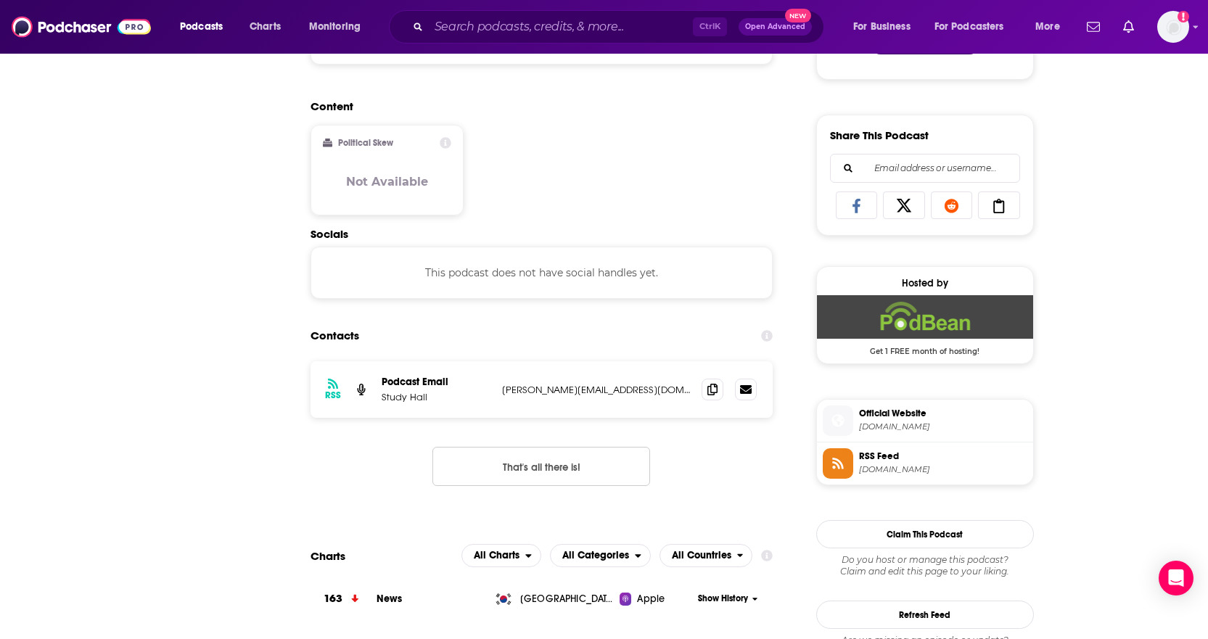
scroll to position [0, 0]
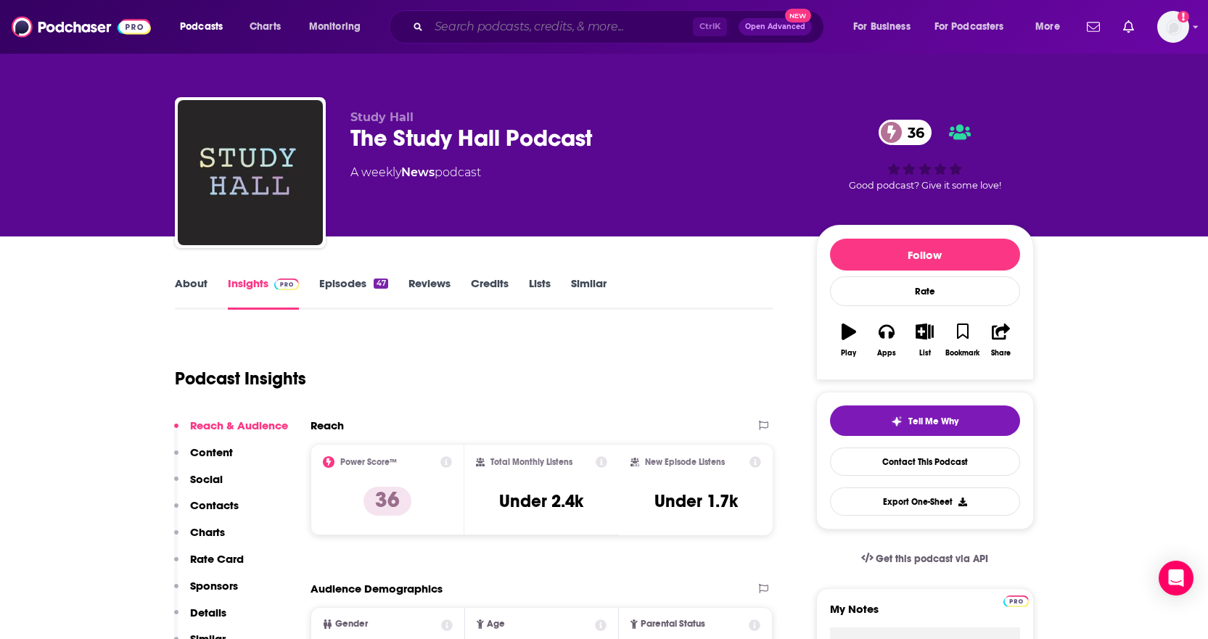
click at [476, 33] on input "Search podcasts, credits, & more..." at bounding box center [561, 26] width 264 height 23
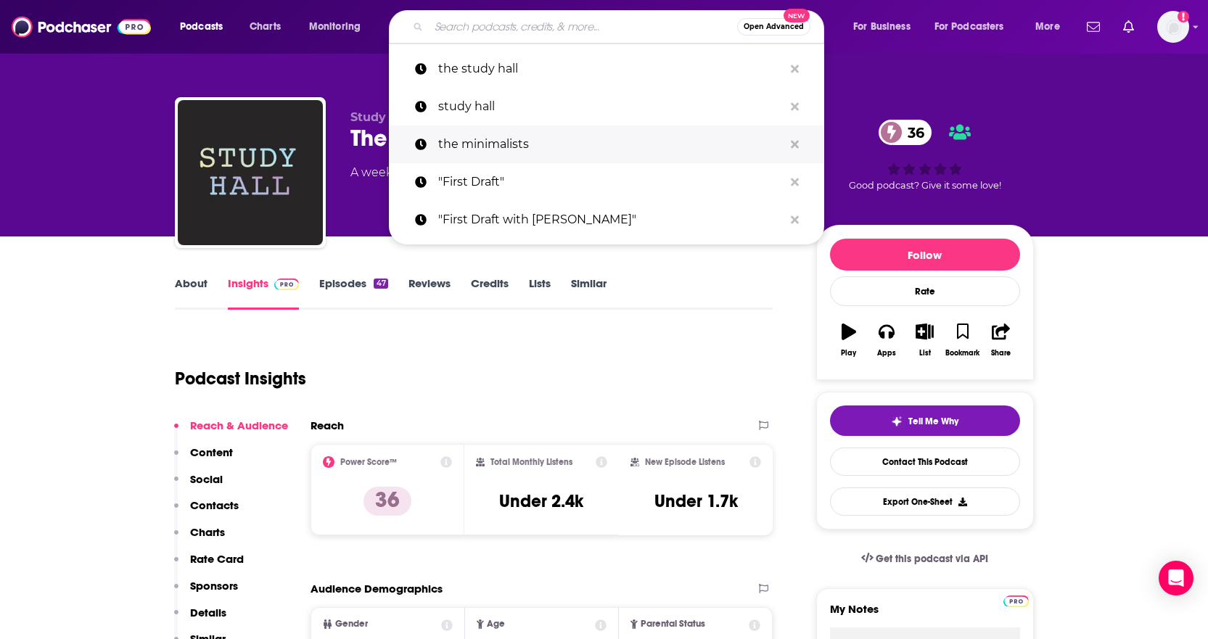
click at [467, 141] on p "the minimalists" at bounding box center [610, 145] width 345 height 38
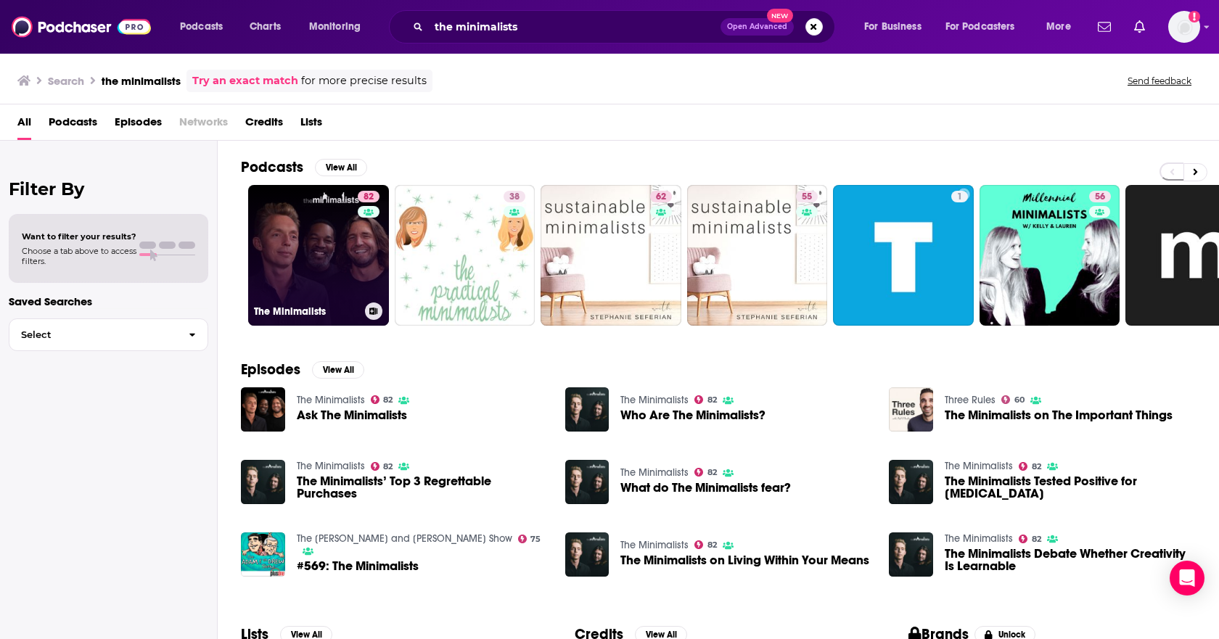
click at [343, 255] on link "82 The Minimalists" at bounding box center [318, 255] width 141 height 141
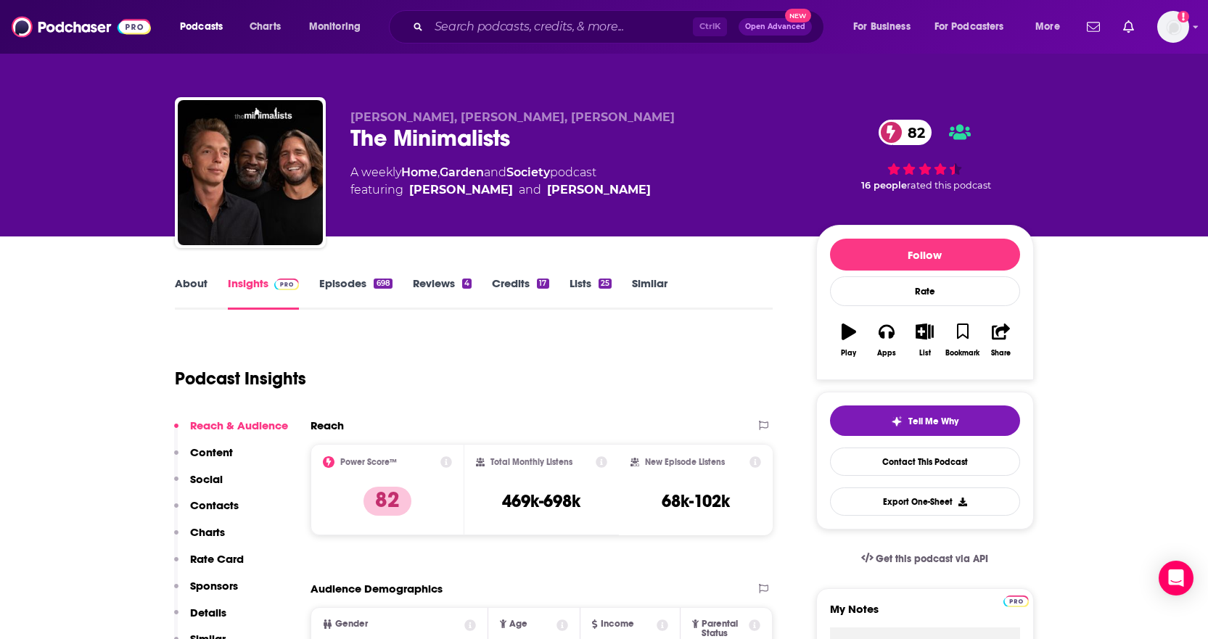
click at [199, 283] on link "About" at bounding box center [191, 293] width 33 height 33
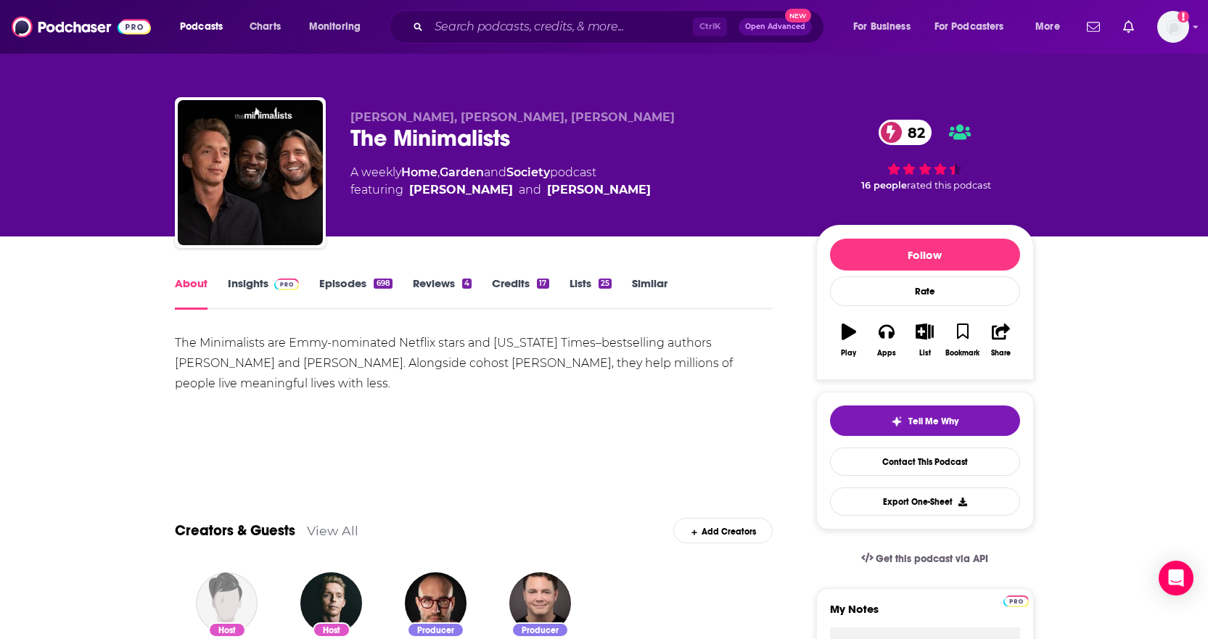
click at [277, 290] on img at bounding box center [286, 285] width 25 height 12
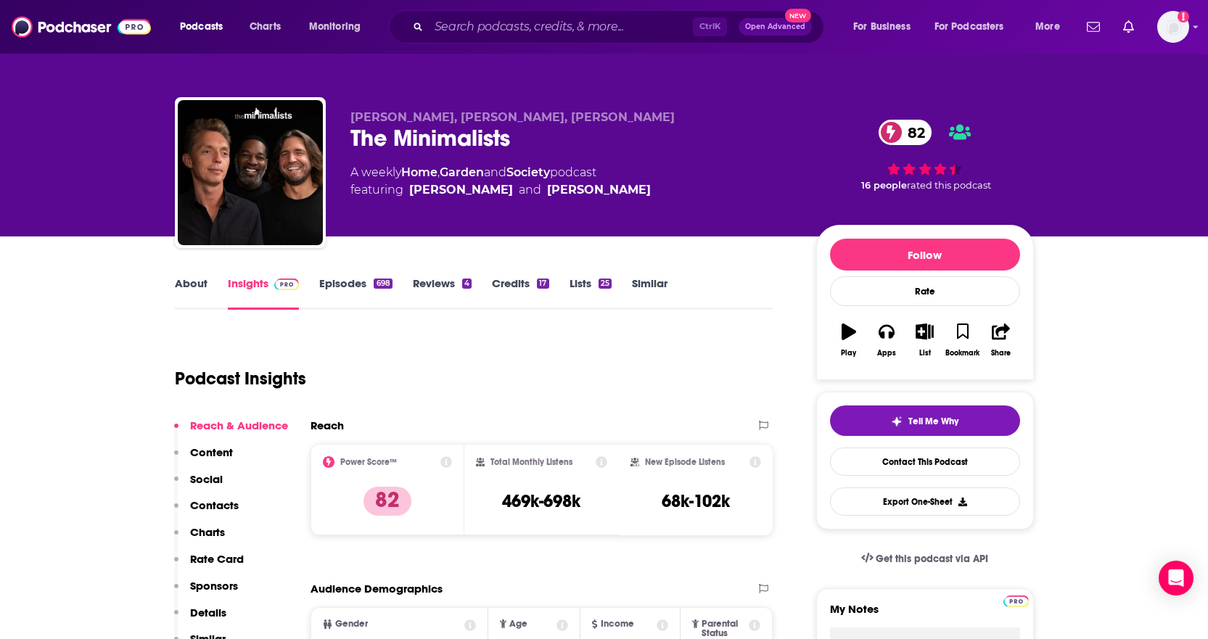
click at [426, 347] on div "Podcast Insights" at bounding box center [468, 370] width 587 height 74
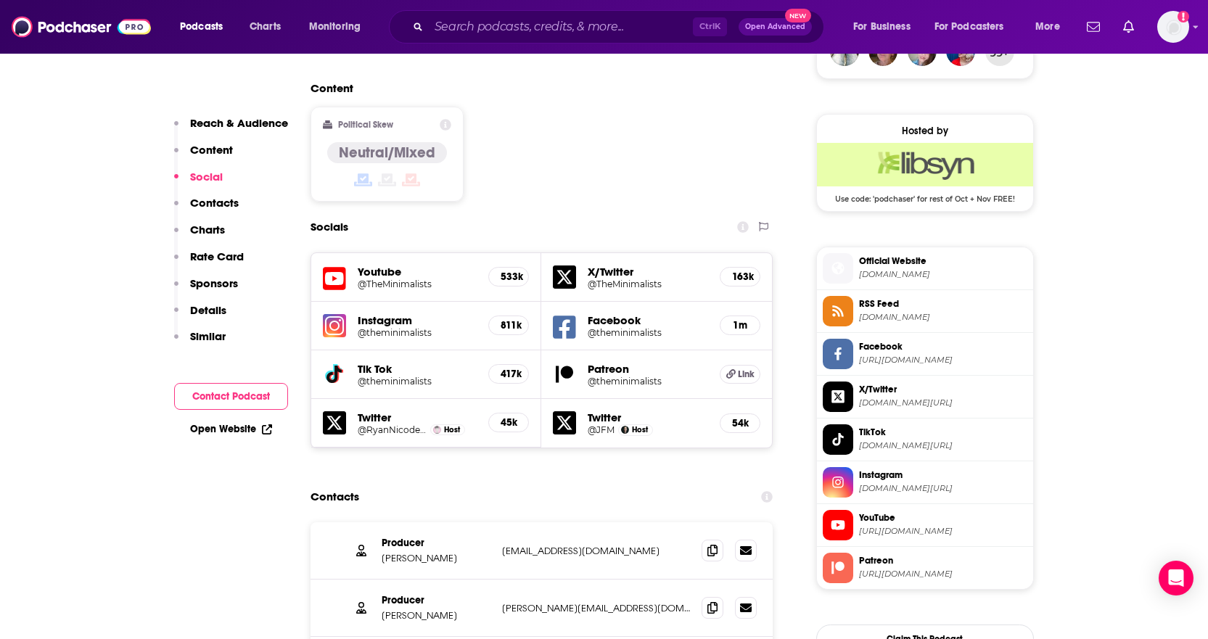
scroll to position [1676, 0]
